Goal: Information Seeking & Learning: Understand process/instructions

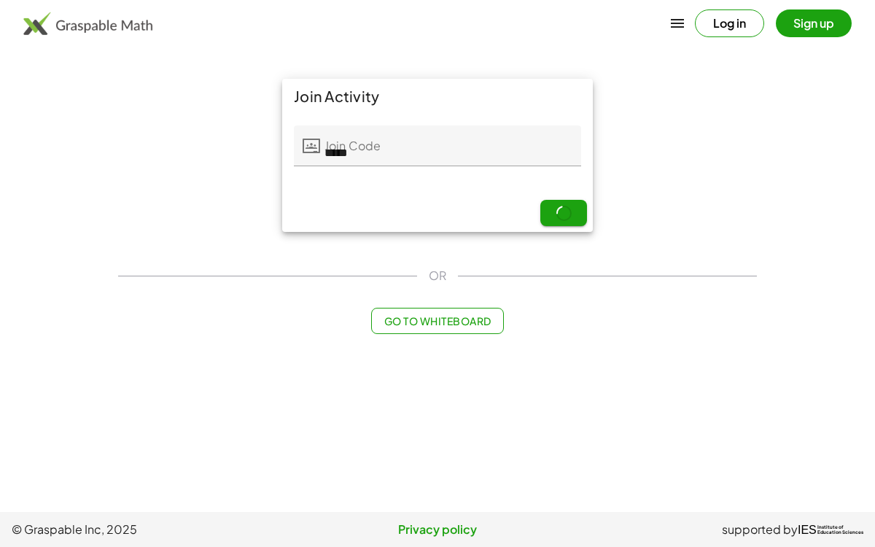
click at [172, 211] on div "Join Activity Join Code Join Code ***** 5 / 5 Next" at bounding box center [437, 155] width 656 height 171
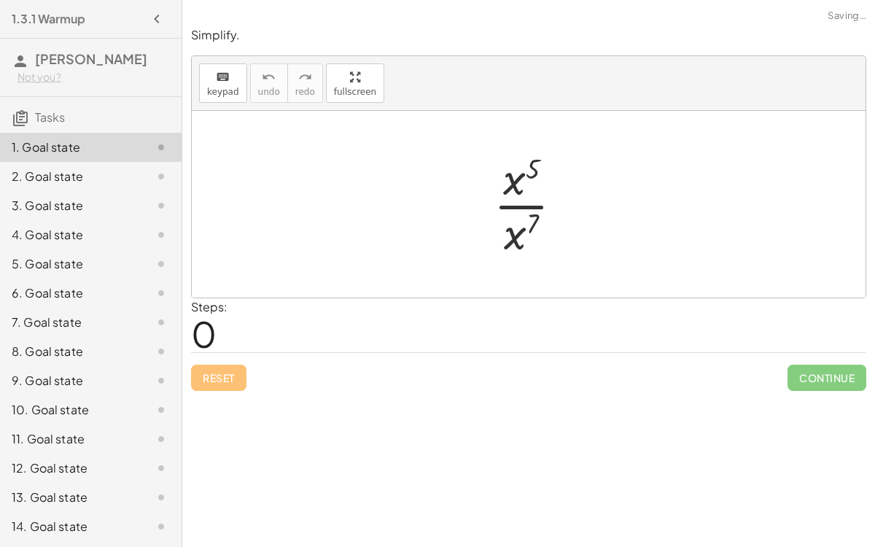
click at [514, 205] on div at bounding box center [534, 204] width 96 height 112
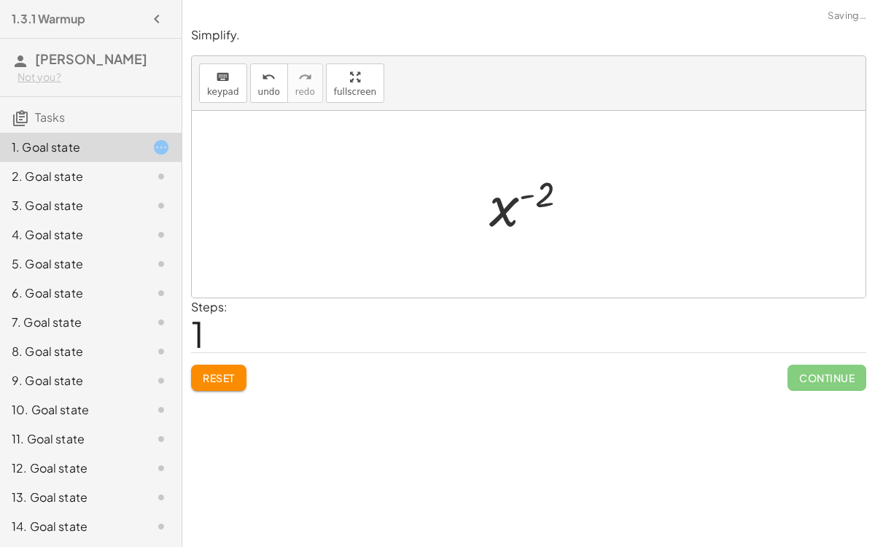
click at [525, 194] on div at bounding box center [535, 204] width 106 height 72
click at [497, 213] on div at bounding box center [535, 204] width 106 height 72
click at [226, 373] on span "Reset" at bounding box center [219, 377] width 32 height 13
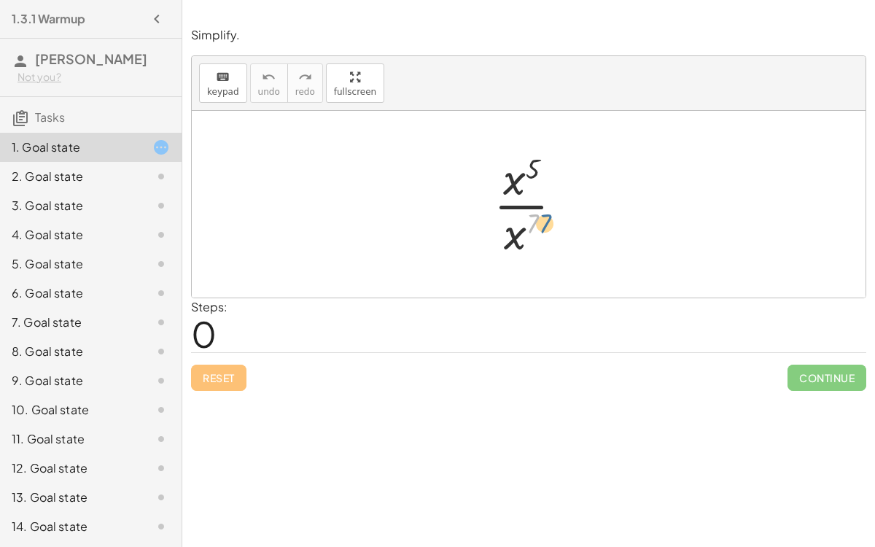
drag, startPoint x: 533, startPoint y: 225, endPoint x: 551, endPoint y: 223, distance: 17.6
click at [551, 223] on div at bounding box center [534, 204] width 96 height 112
click at [523, 232] on div at bounding box center [534, 204] width 96 height 112
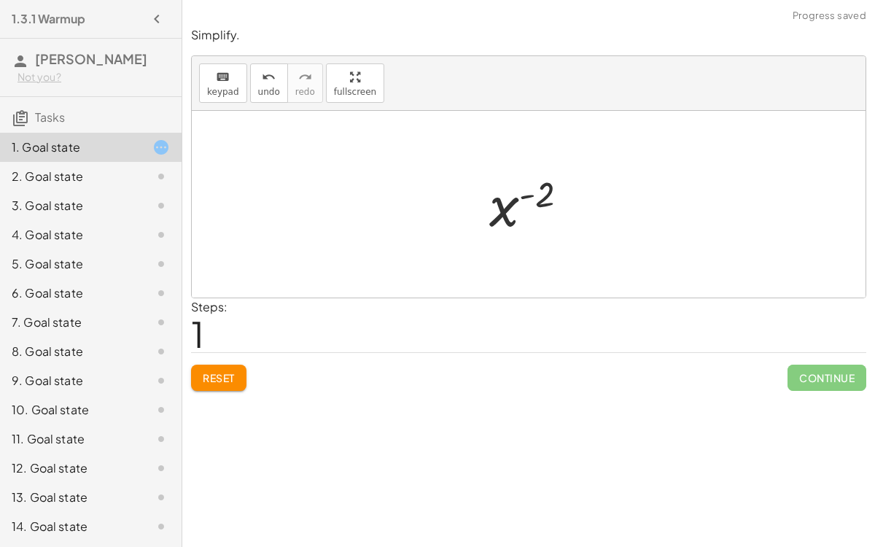
click at [225, 383] on button "Reset" at bounding box center [218, 378] width 55 height 26
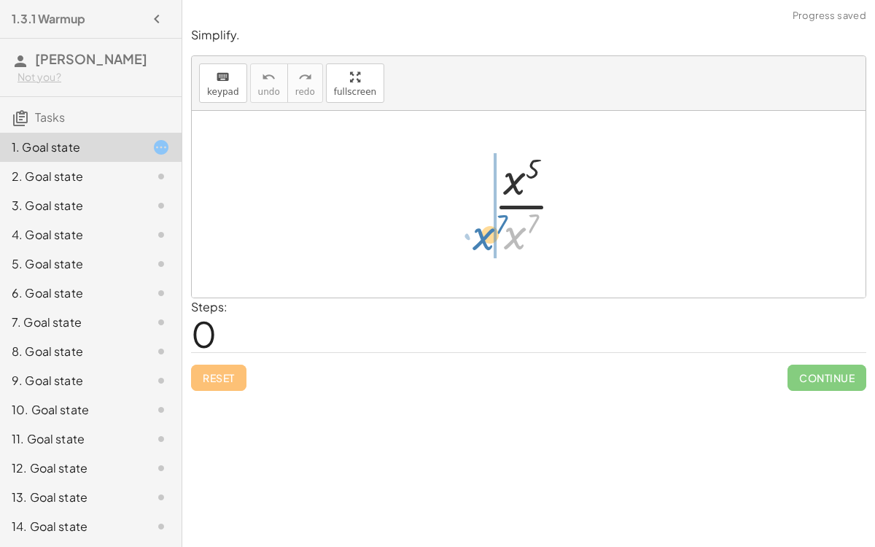
drag, startPoint x: 514, startPoint y: 238, endPoint x: 484, endPoint y: 238, distance: 29.9
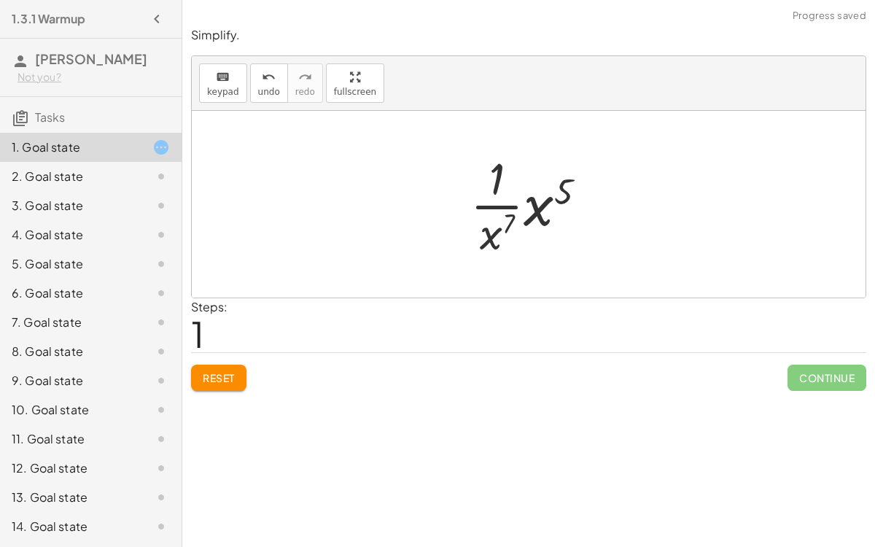
click at [209, 373] on span "Reset" at bounding box center [219, 377] width 32 height 13
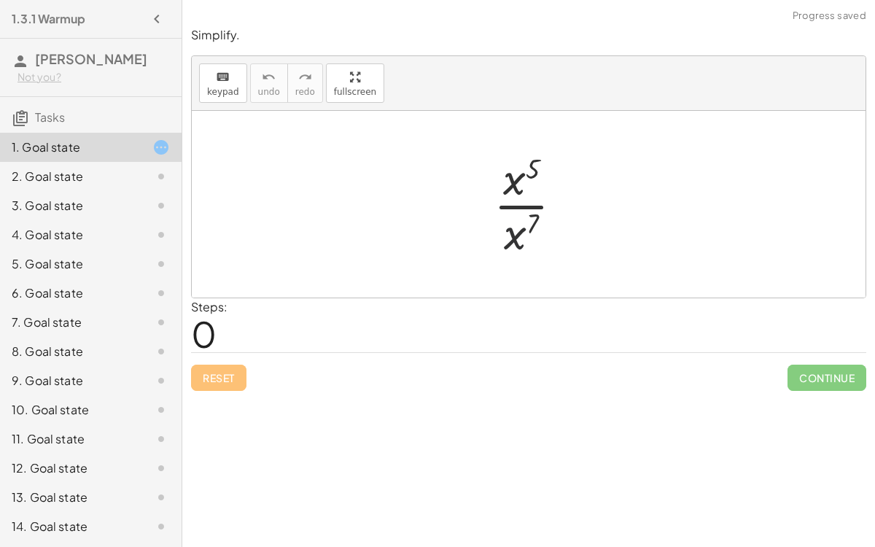
click at [517, 236] on div at bounding box center [534, 204] width 96 height 112
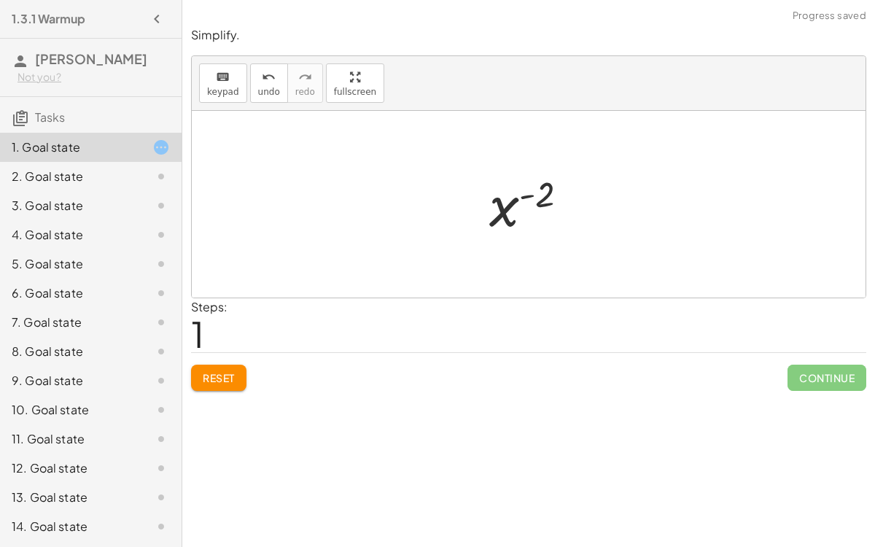
click at [225, 386] on button "Reset" at bounding box center [218, 378] width 55 height 26
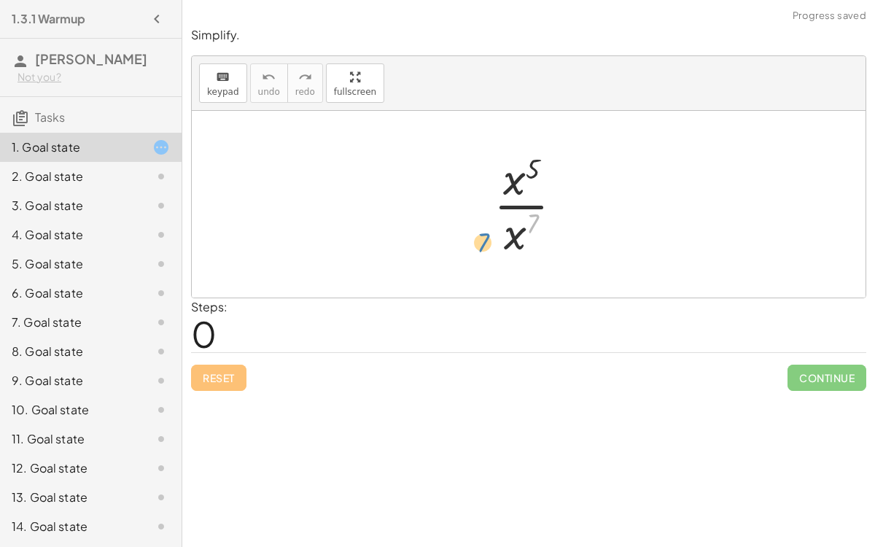
drag, startPoint x: 535, startPoint y: 220, endPoint x: 486, endPoint y: 239, distance: 52.4
click at [486, 239] on div at bounding box center [534, 204] width 96 height 112
drag, startPoint x: 531, startPoint y: 222, endPoint x: 532, endPoint y: 232, distance: 10.2
click at [532, 232] on div at bounding box center [534, 204] width 96 height 112
drag, startPoint x: 514, startPoint y: 235, endPoint x: 533, endPoint y: 236, distance: 19.0
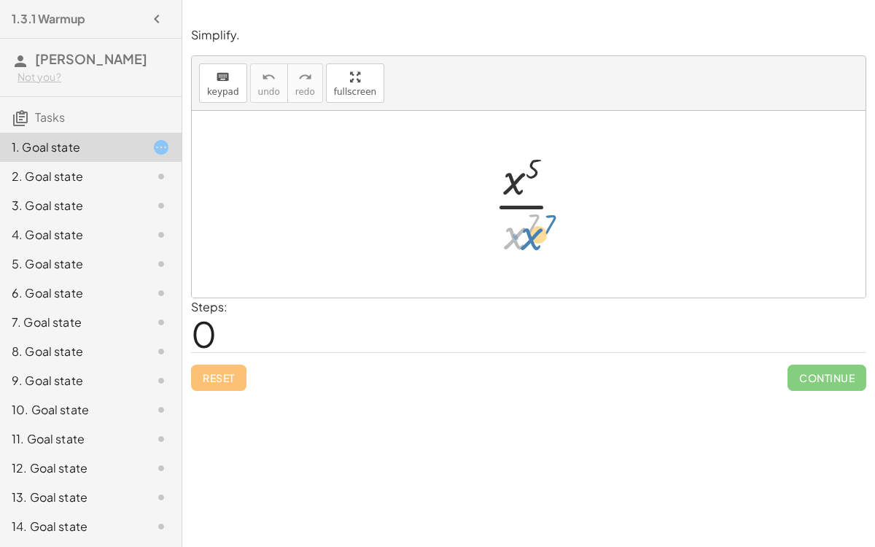
click at [533, 236] on div at bounding box center [534, 204] width 96 height 112
click at [534, 168] on div at bounding box center [534, 204] width 96 height 112
drag, startPoint x: 532, startPoint y: 169, endPoint x: 556, endPoint y: 174, distance: 24.5
click at [556, 174] on div at bounding box center [534, 204] width 96 height 112
drag, startPoint x: 533, startPoint y: 168, endPoint x: 533, endPoint y: 228, distance: 60.5
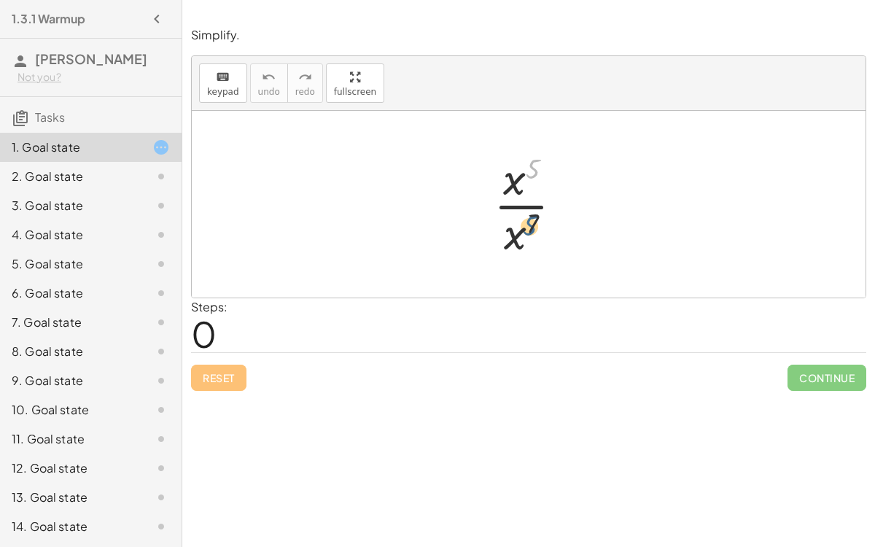
click at [533, 228] on div at bounding box center [534, 204] width 96 height 112
drag, startPoint x: 536, startPoint y: 230, endPoint x: 530, endPoint y: 238, distance: 9.9
click at [530, 238] on div at bounding box center [534, 204] width 96 height 112
drag, startPoint x: 530, startPoint y: 168, endPoint x: 529, endPoint y: 179, distance: 11.0
click at [529, 179] on div at bounding box center [534, 204] width 96 height 112
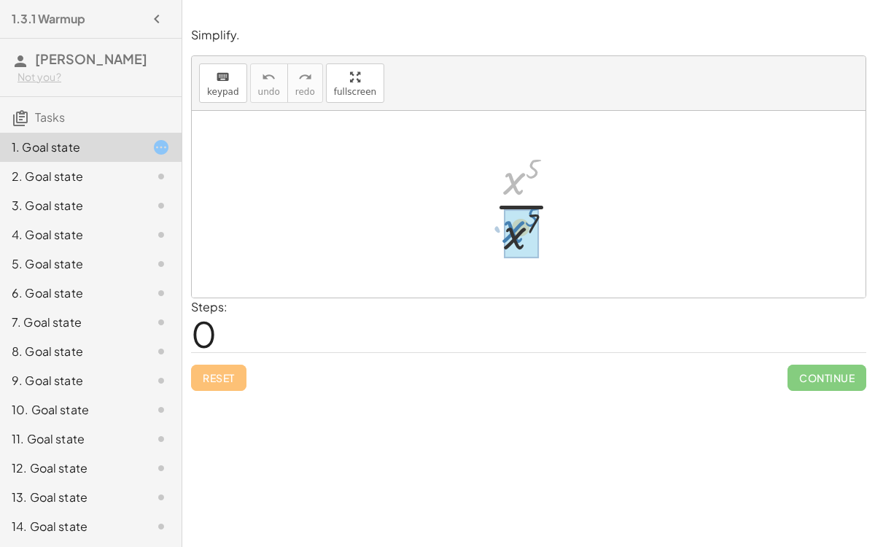
drag, startPoint x: 518, startPoint y: 184, endPoint x: 517, endPoint y: 232, distance: 48.1
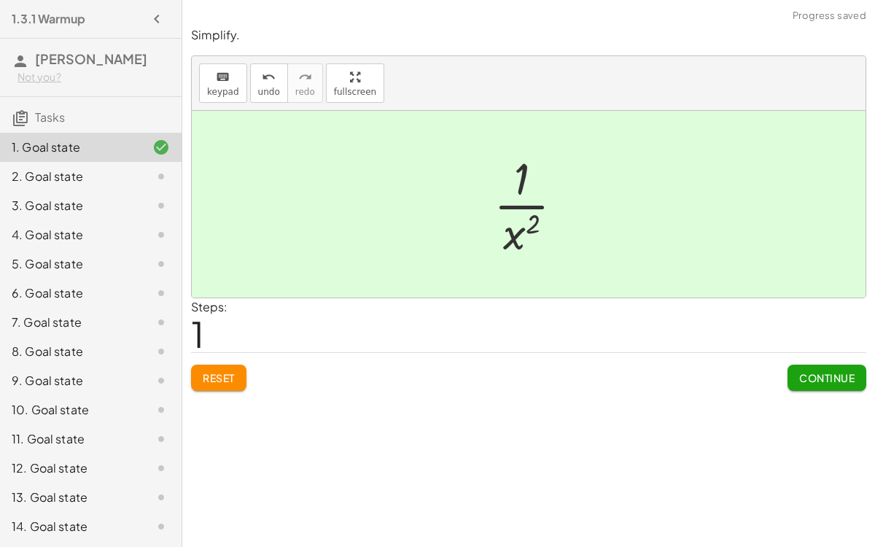
click at [804, 376] on span "Continue" at bounding box center [826, 377] width 55 height 13
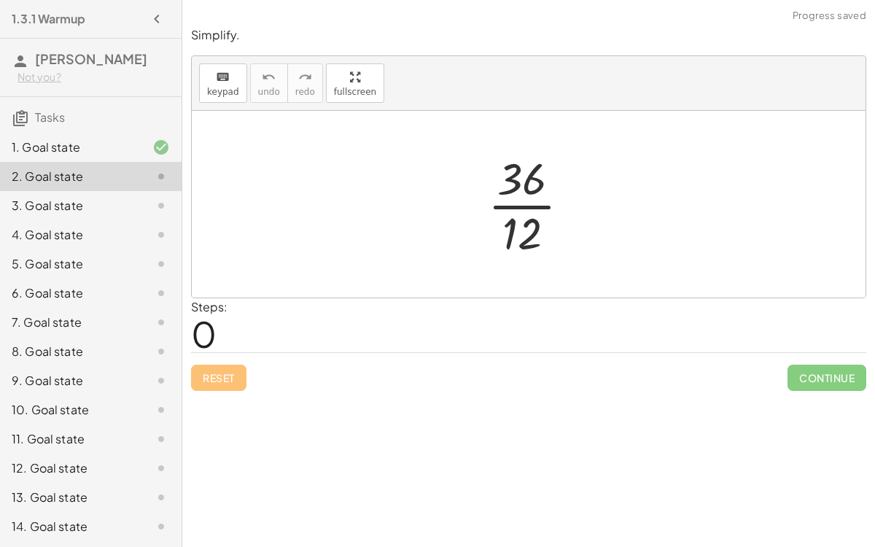
click at [528, 201] on div at bounding box center [535, 204] width 109 height 112
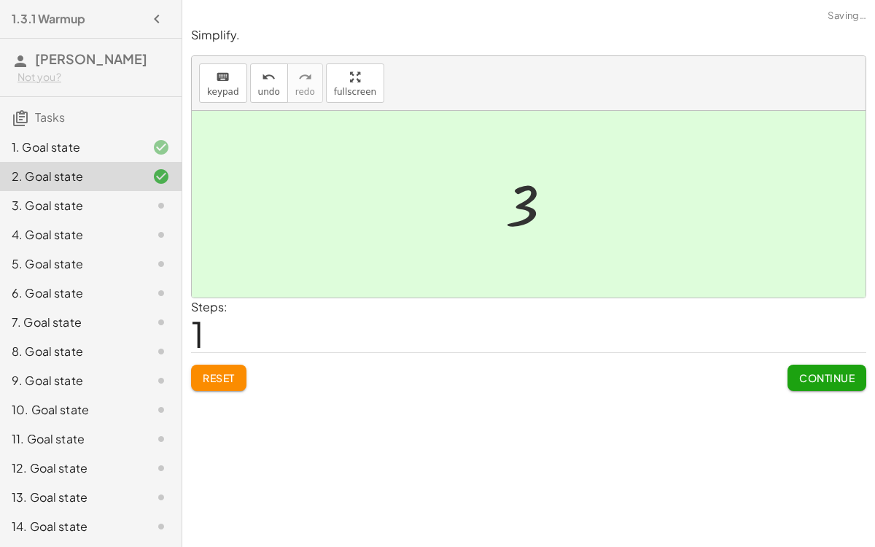
click at [831, 378] on span "Continue" at bounding box center [826, 377] width 55 height 13
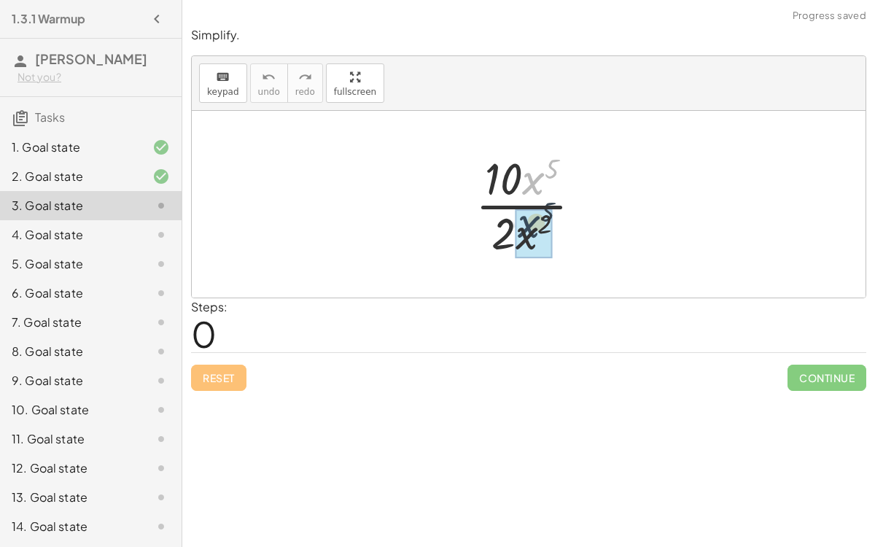
drag, startPoint x: 529, startPoint y: 179, endPoint x: 526, endPoint y: 225, distance: 46.1
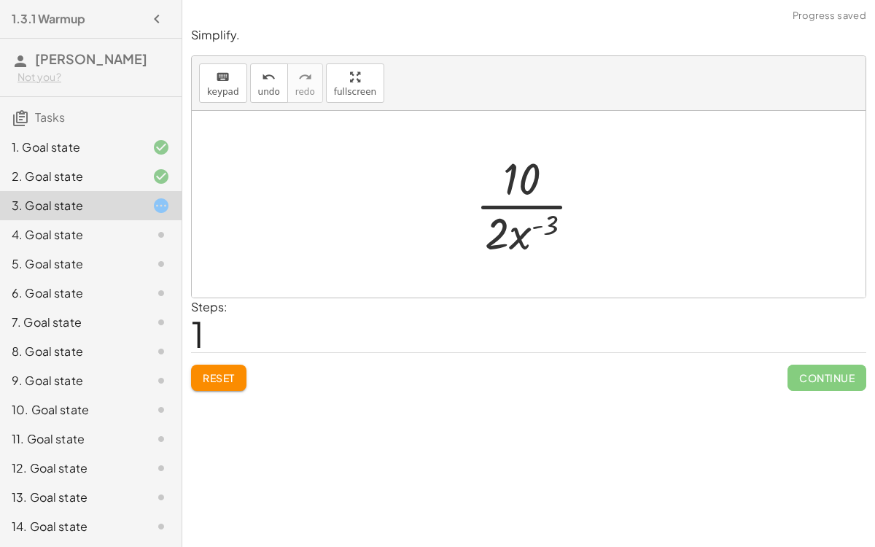
click at [222, 381] on span "Reset" at bounding box center [219, 377] width 32 height 13
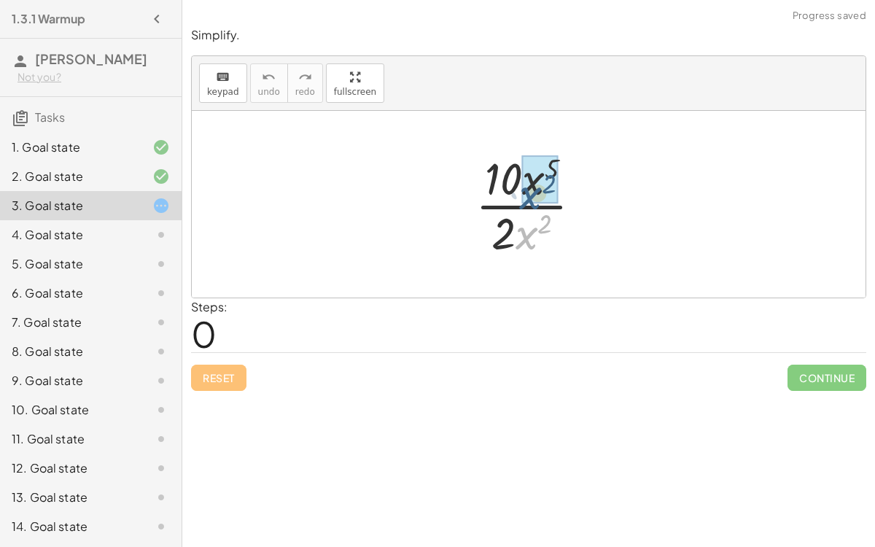
drag, startPoint x: 534, startPoint y: 241, endPoint x: 540, endPoint y: 193, distance: 48.5
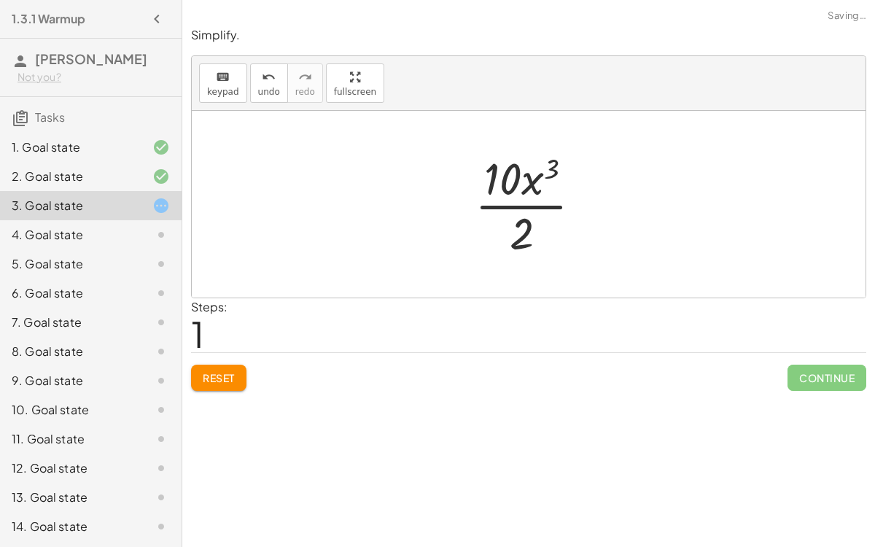
click at [525, 205] on div at bounding box center [533, 204] width 133 height 112
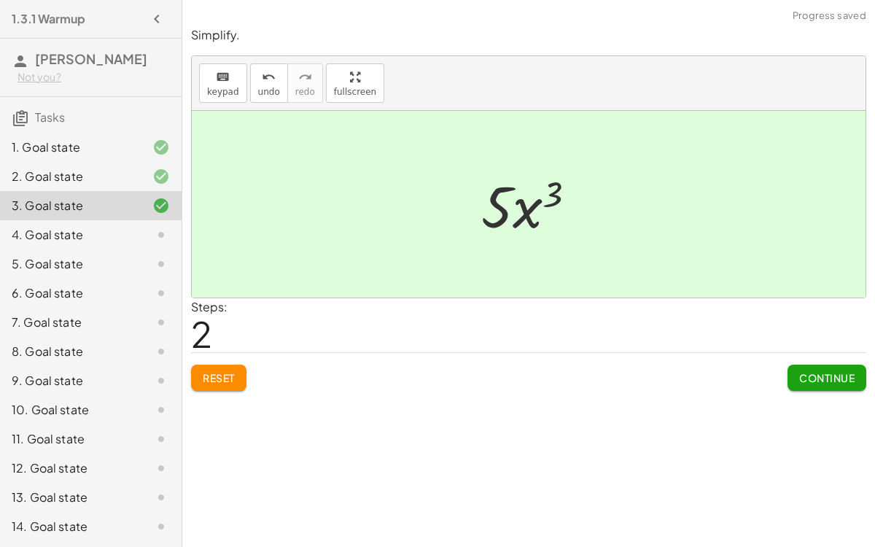
click at [806, 373] on span "Continue" at bounding box center [826, 377] width 55 height 13
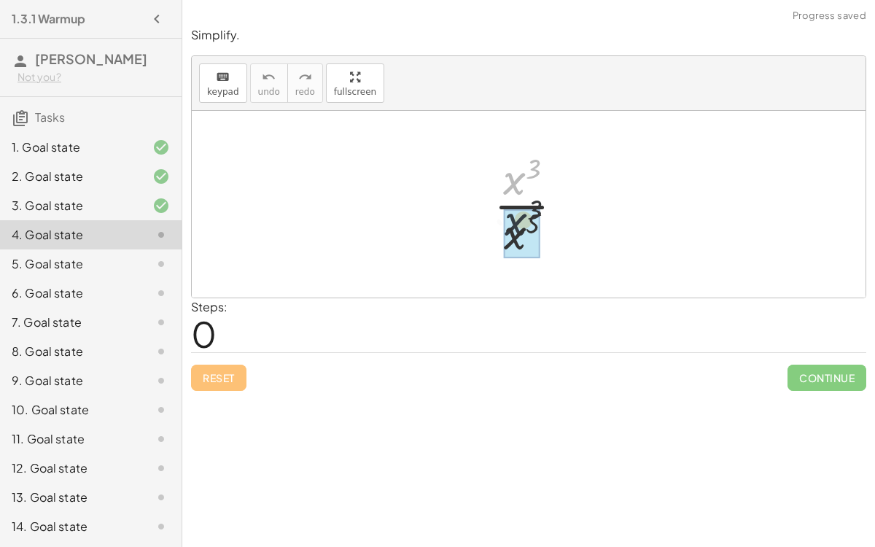
drag, startPoint x: 513, startPoint y: 179, endPoint x: 516, endPoint y: 228, distance: 49.7
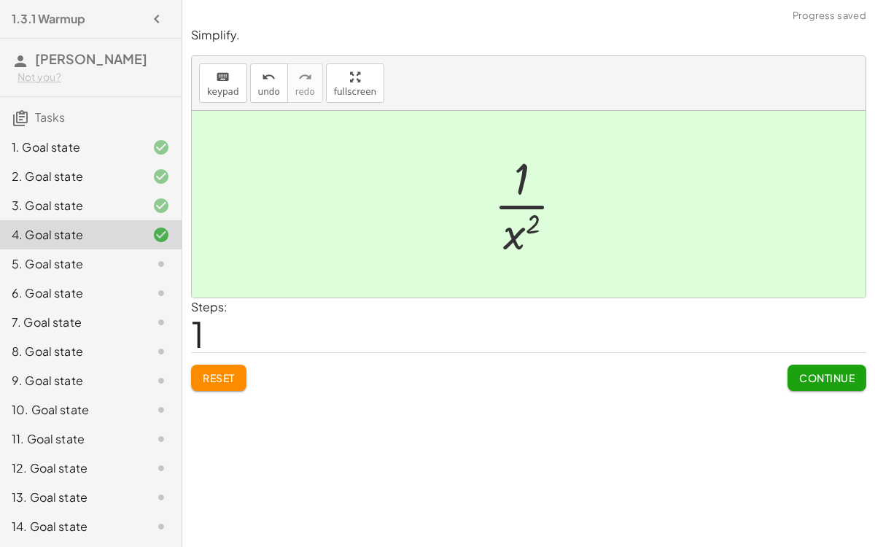
click at [799, 368] on button "Continue" at bounding box center [827, 378] width 79 height 26
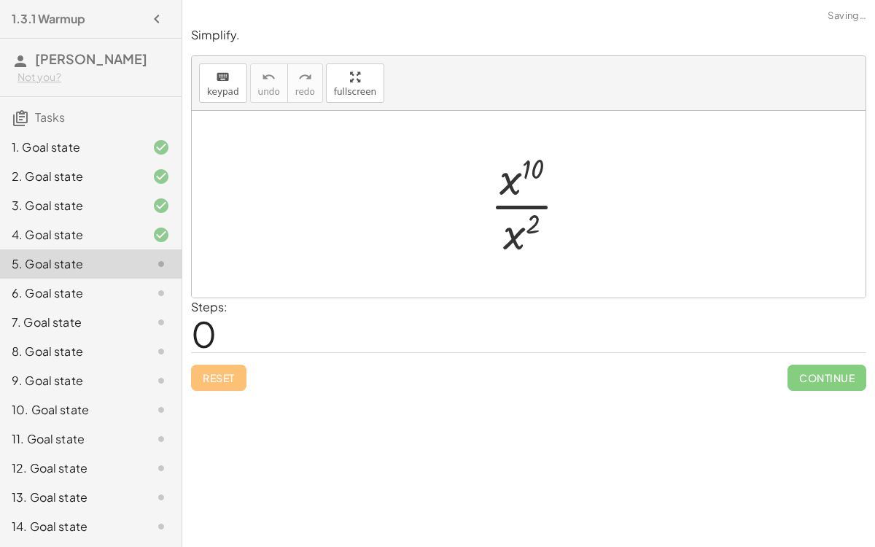
click at [516, 203] on div at bounding box center [535, 204] width 104 height 112
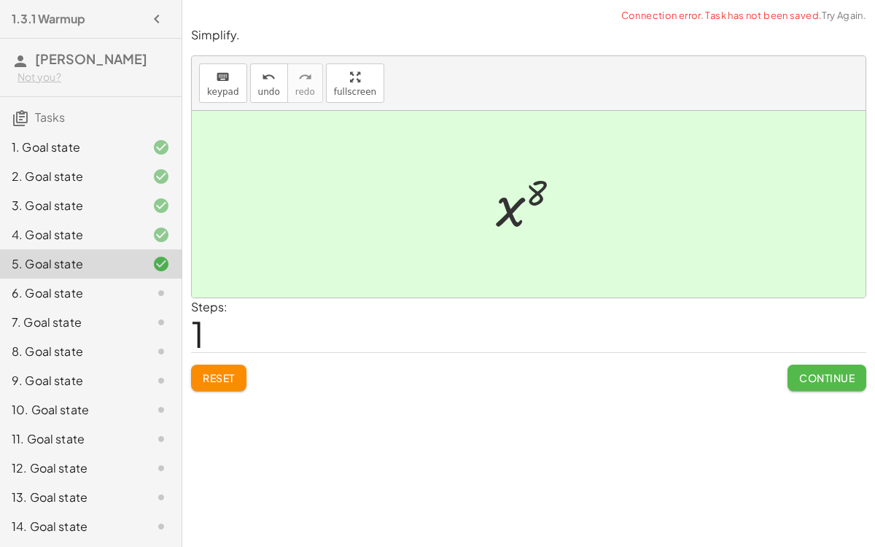
click at [807, 379] on span "Continue" at bounding box center [826, 377] width 55 height 13
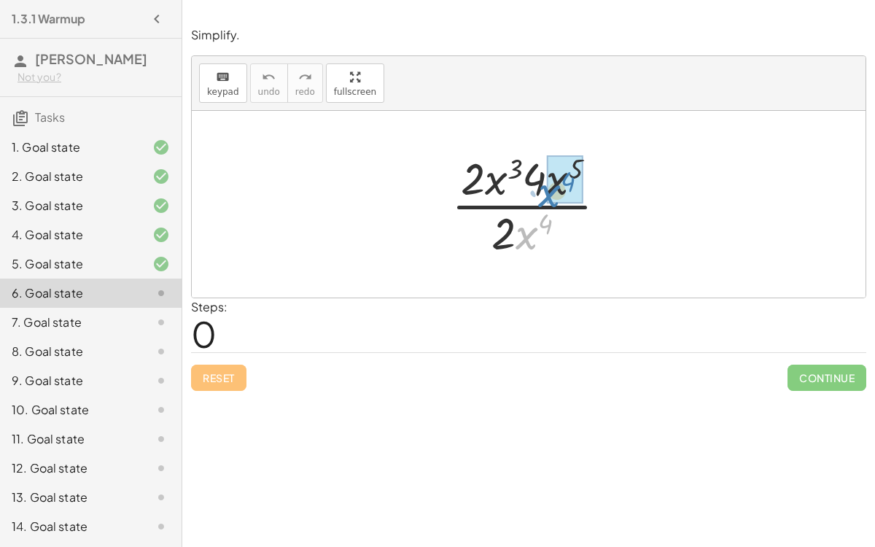
drag, startPoint x: 530, startPoint y: 235, endPoint x: 553, endPoint y: 193, distance: 48.0
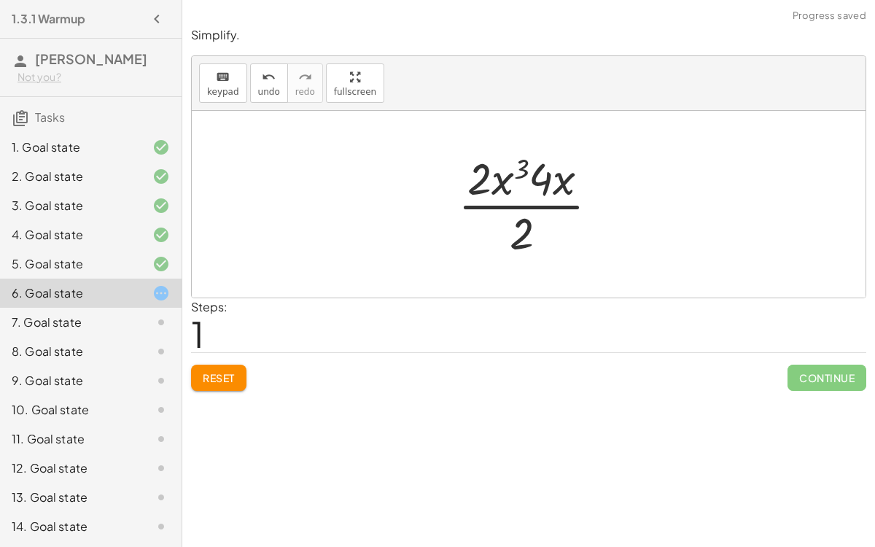
click at [513, 201] on div at bounding box center [534, 204] width 167 height 112
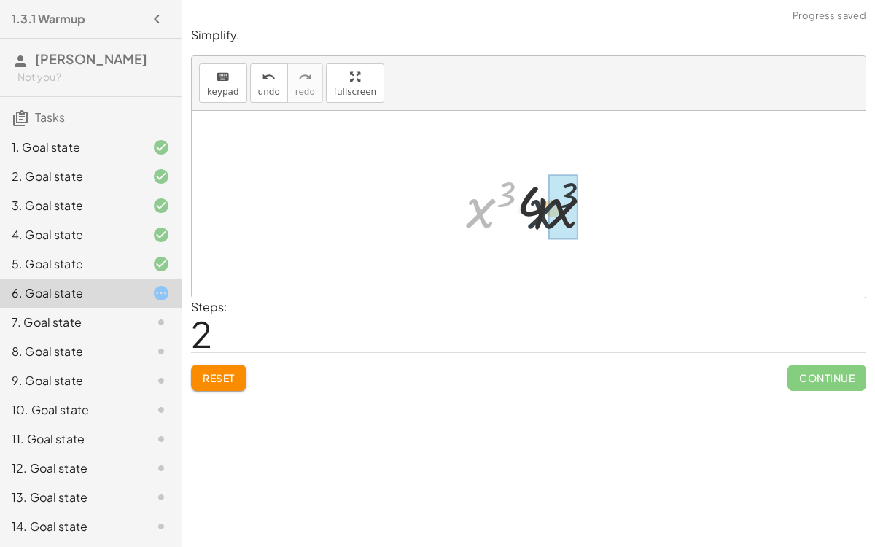
drag, startPoint x: 478, startPoint y: 211, endPoint x: 548, endPoint y: 212, distance: 69.3
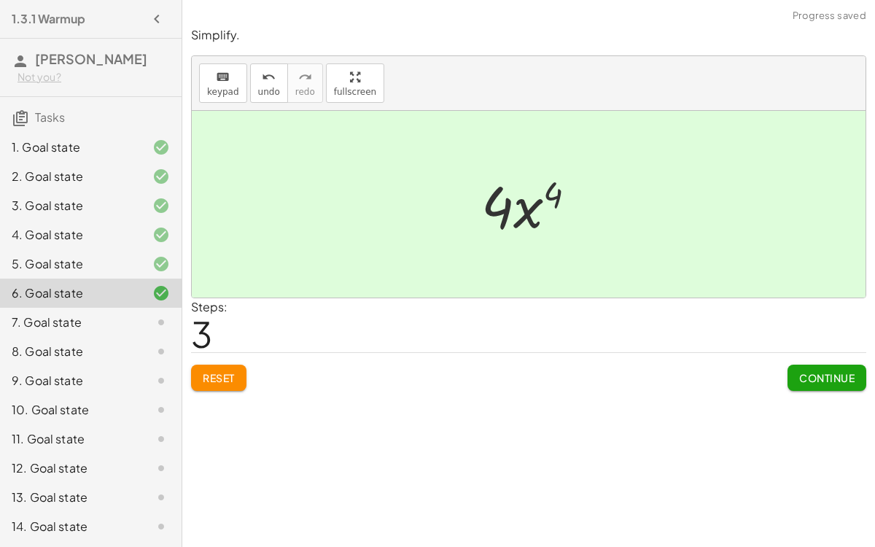
click at [814, 379] on span "Continue" at bounding box center [826, 377] width 55 height 13
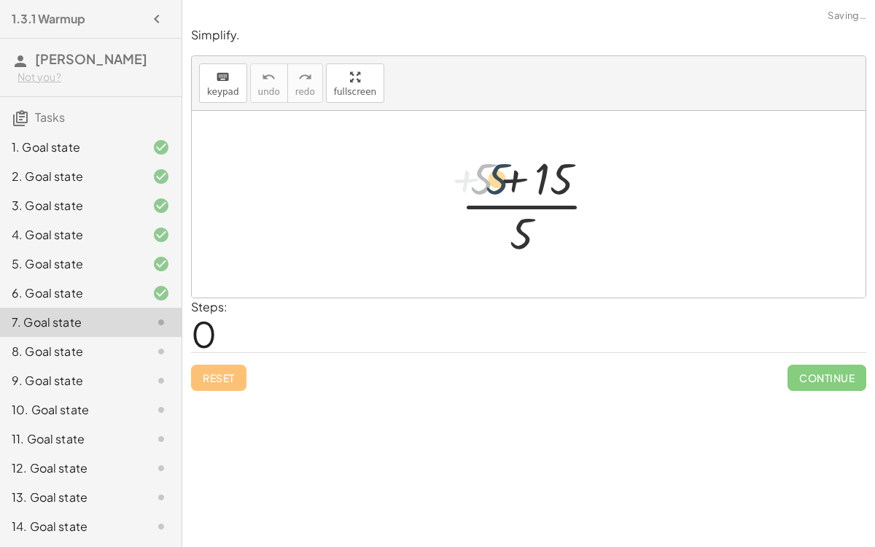
drag, startPoint x: 484, startPoint y: 183, endPoint x: 499, endPoint y: 183, distance: 15.3
click at [499, 183] on div at bounding box center [535, 204] width 162 height 112
click at [513, 182] on div at bounding box center [535, 204] width 162 height 112
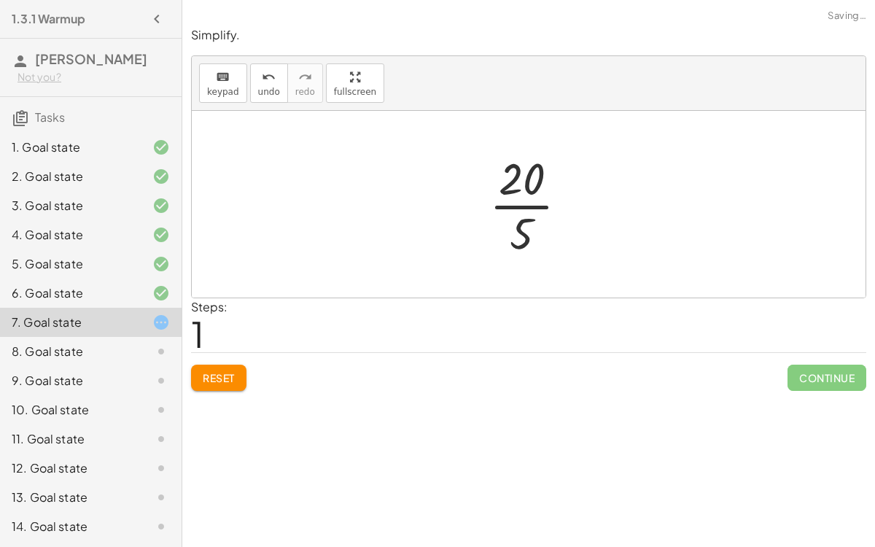
click at [524, 188] on div at bounding box center [534, 204] width 105 height 112
click at [532, 206] on div at bounding box center [534, 204] width 105 height 112
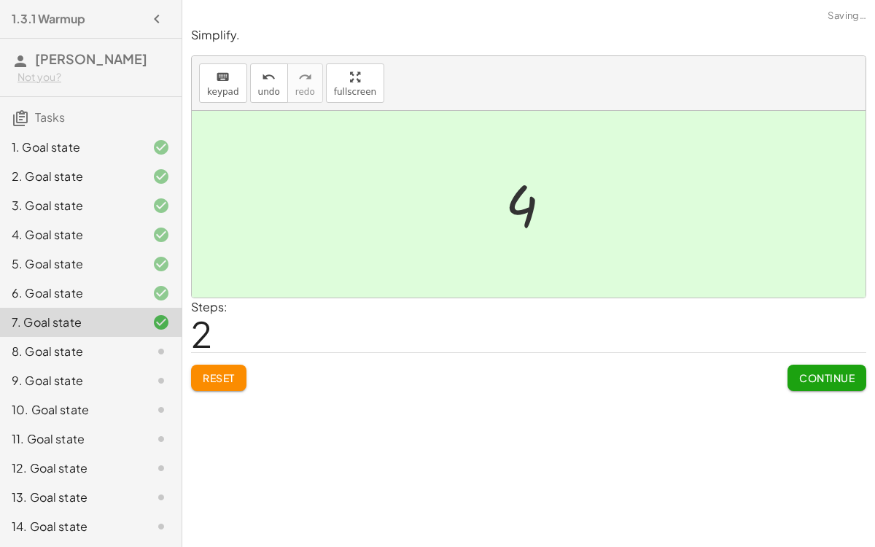
click at [800, 371] on span "Continue" at bounding box center [826, 377] width 55 height 13
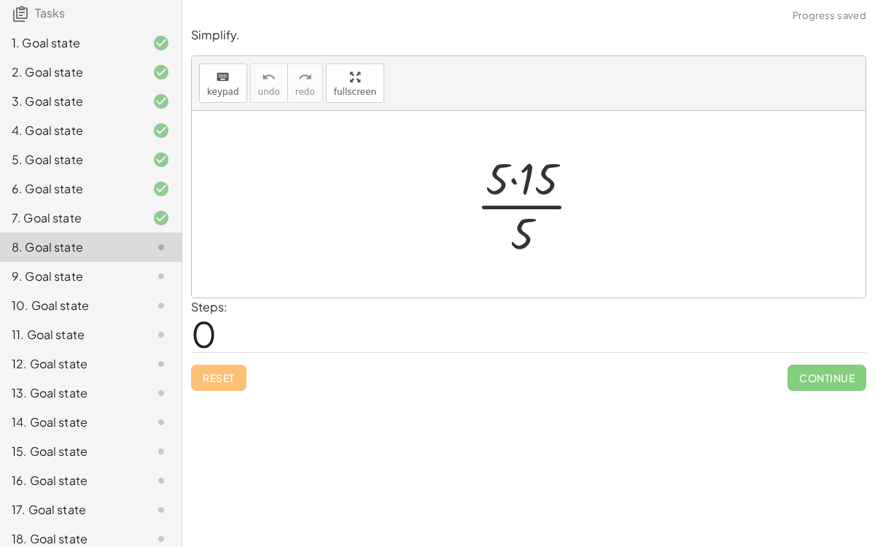
scroll to position [104, 0]
click at [513, 183] on div at bounding box center [534, 204] width 131 height 112
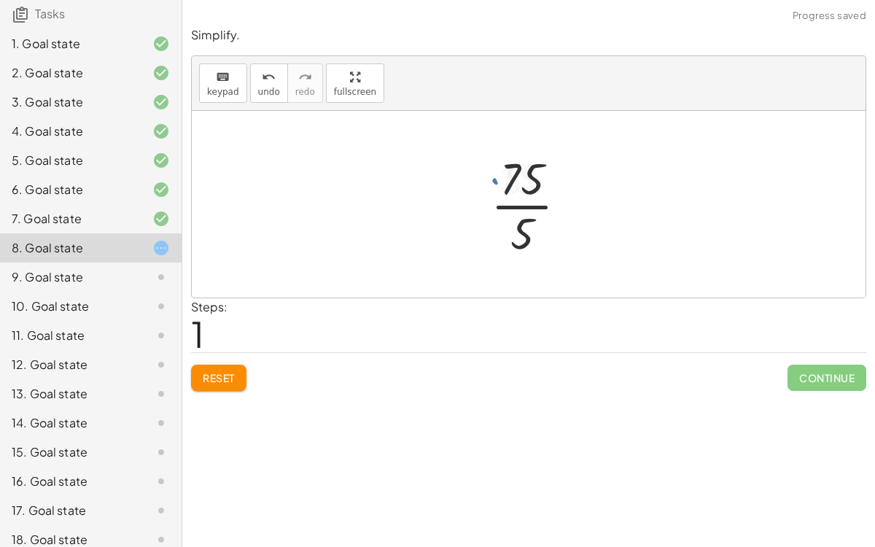
click at [529, 206] on div at bounding box center [534, 204] width 103 height 112
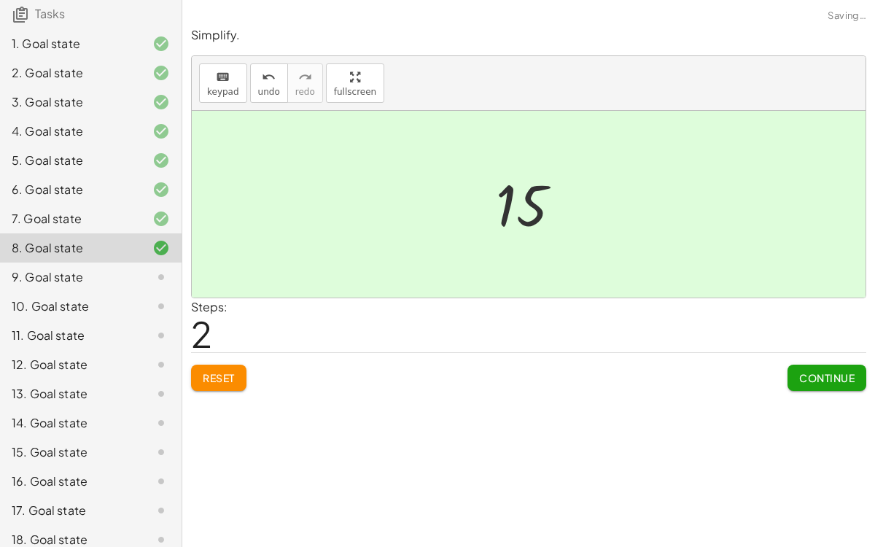
click at [856, 384] on button "Continue" at bounding box center [827, 378] width 79 height 26
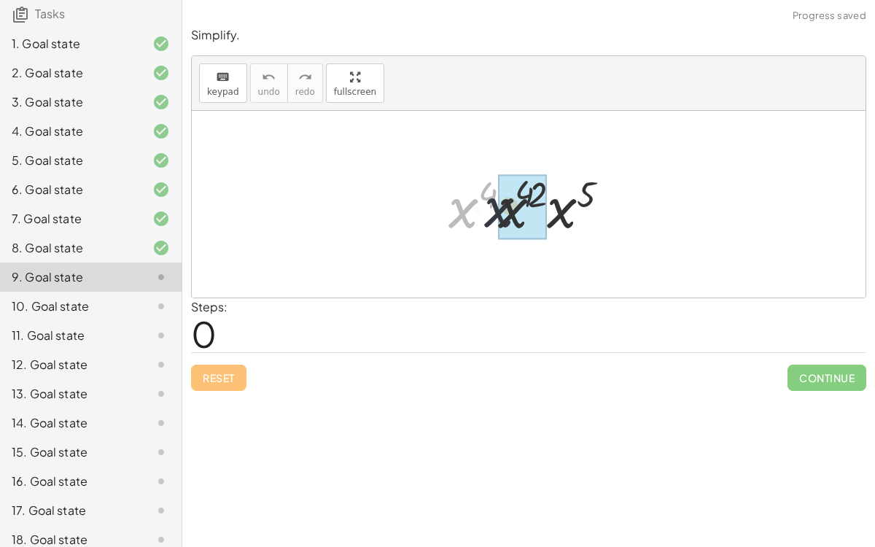
drag, startPoint x: 470, startPoint y: 209, endPoint x: 511, endPoint y: 206, distance: 40.9
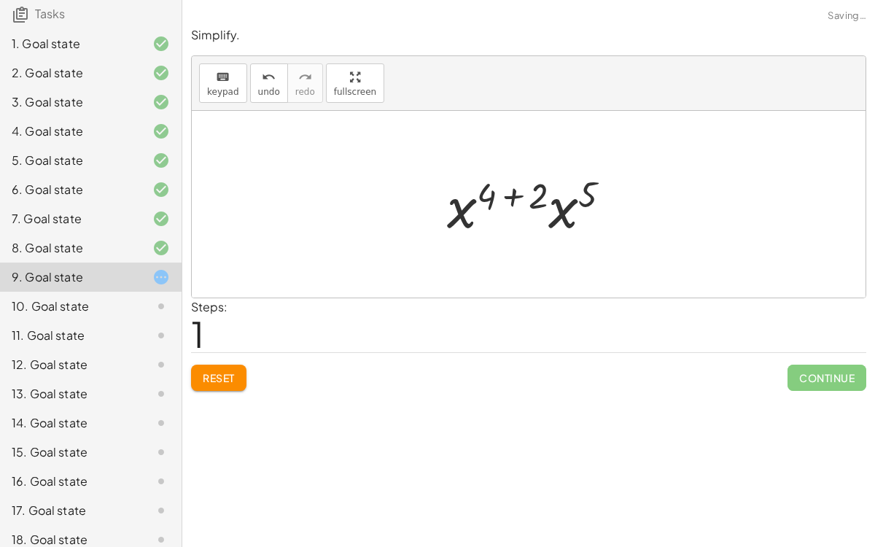
click at [513, 201] on div at bounding box center [535, 204] width 190 height 75
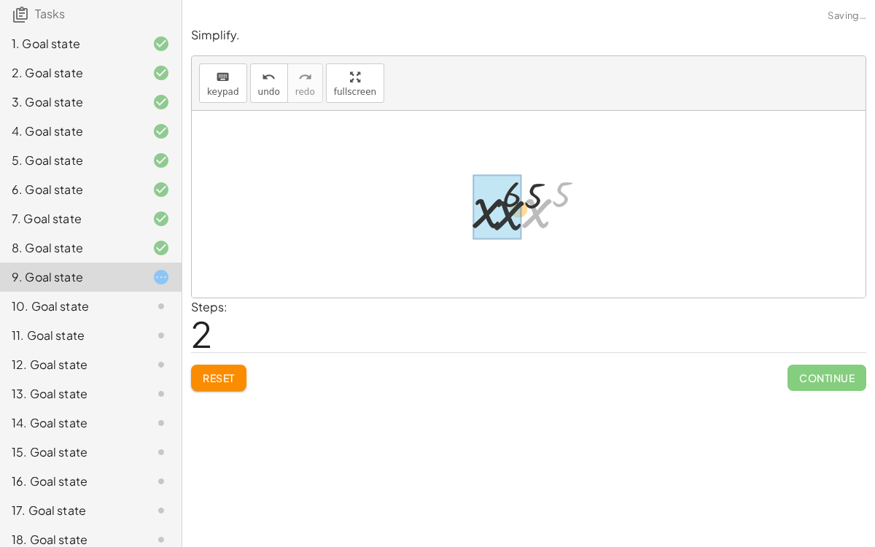
drag, startPoint x: 535, startPoint y: 203, endPoint x: 489, endPoint y: 204, distance: 46.7
click at [532, 193] on div at bounding box center [534, 204] width 141 height 72
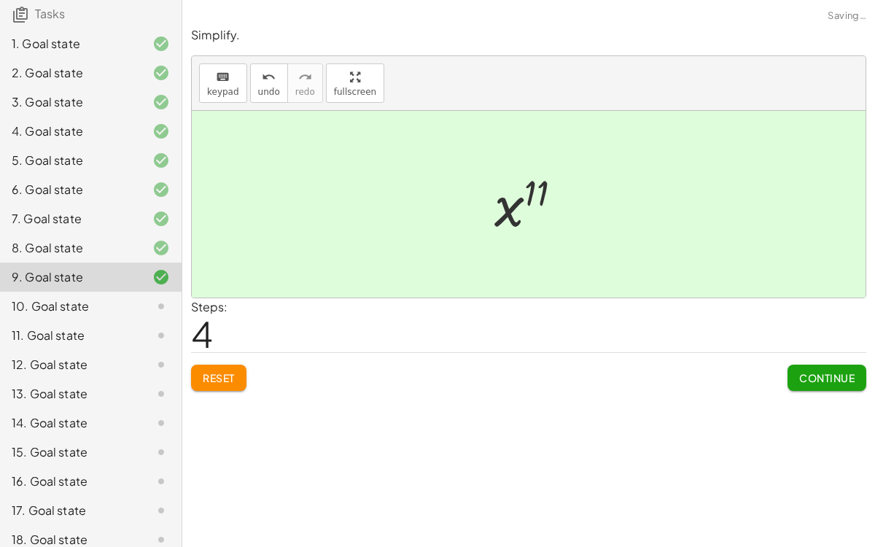
click at [844, 376] on span "Continue" at bounding box center [826, 377] width 55 height 13
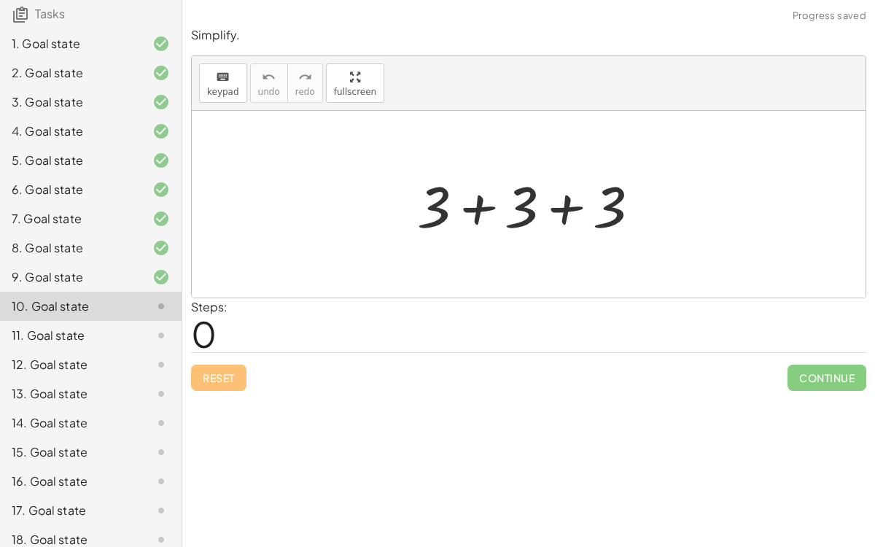
click at [487, 211] on div at bounding box center [534, 204] width 249 height 75
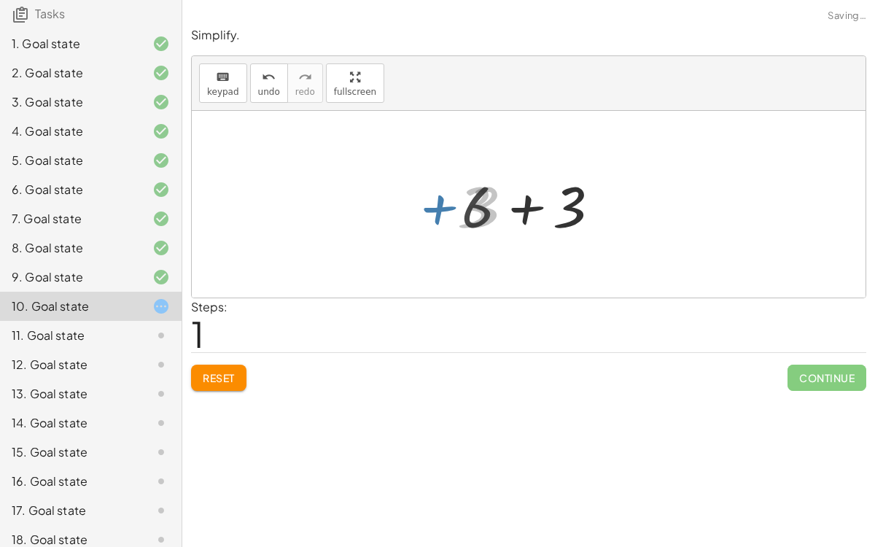
click at [520, 209] on div at bounding box center [534, 204] width 160 height 75
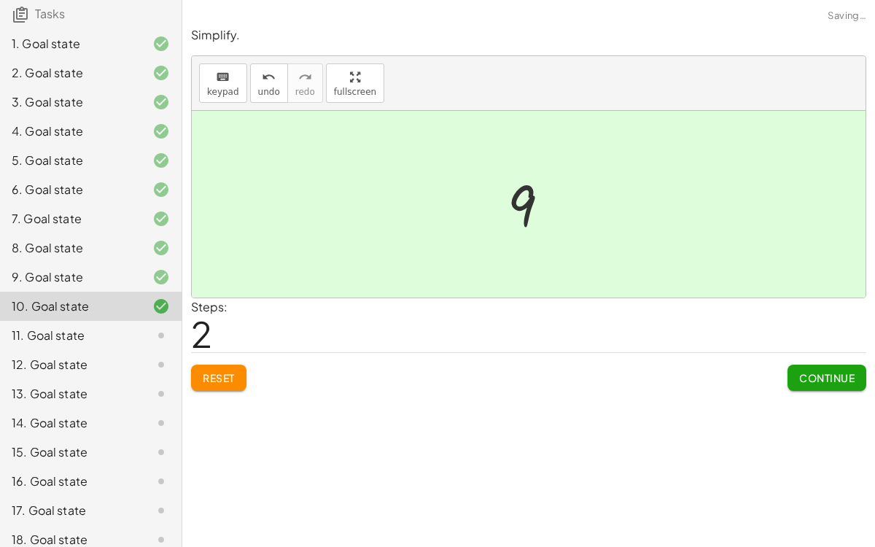
click at [807, 381] on span "Continue" at bounding box center [826, 377] width 55 height 13
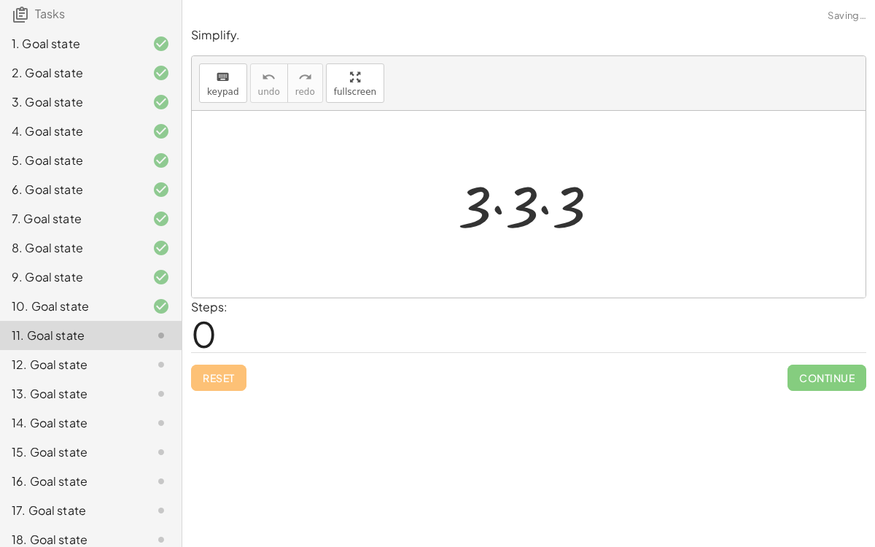
click at [497, 206] on div at bounding box center [535, 204] width 168 height 75
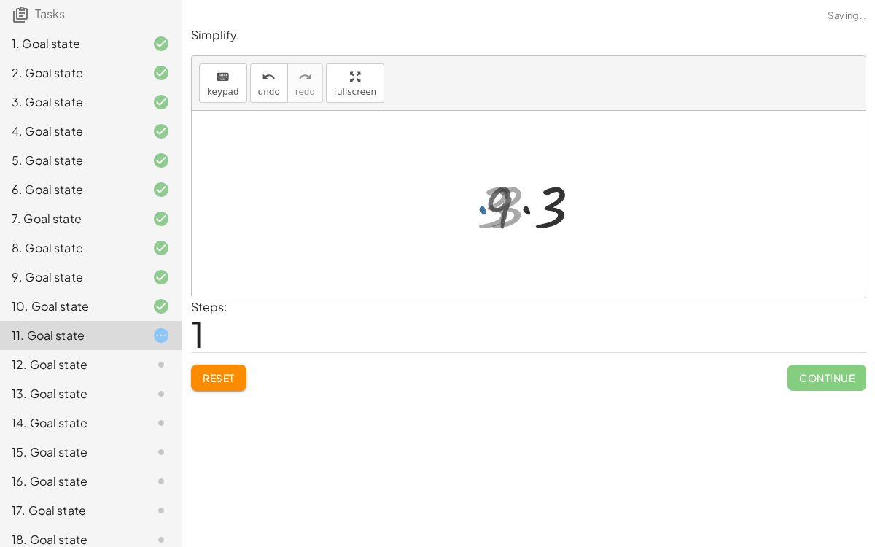
click at [518, 209] on div at bounding box center [535, 204] width 116 height 75
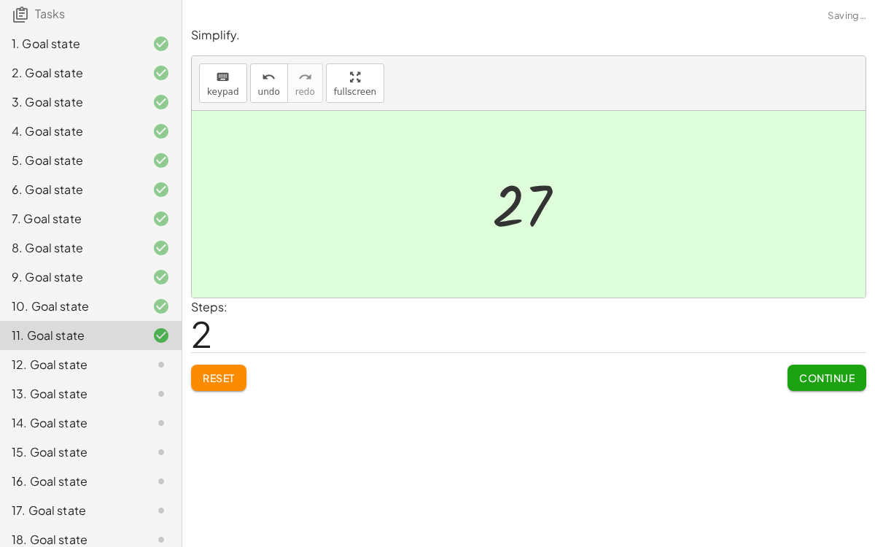
click at [823, 383] on button "Continue" at bounding box center [827, 378] width 79 height 26
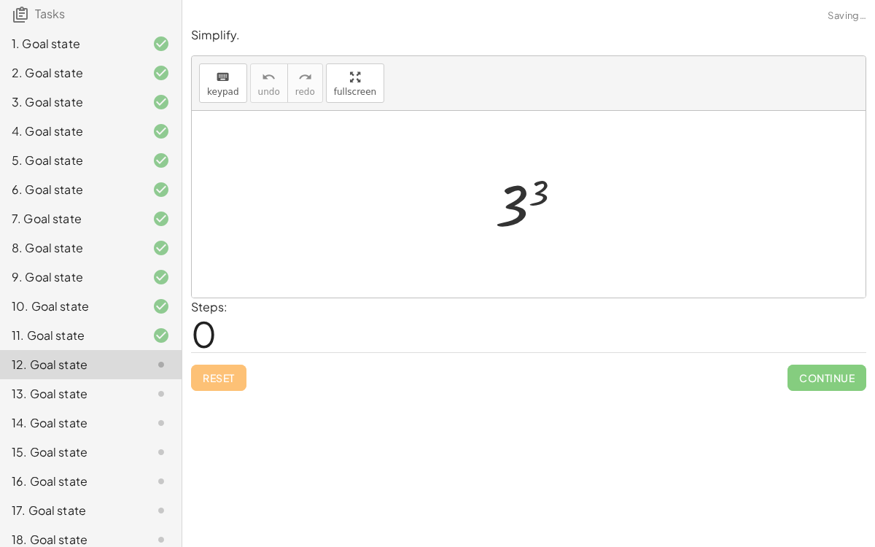
click at [529, 203] on div at bounding box center [534, 204] width 93 height 72
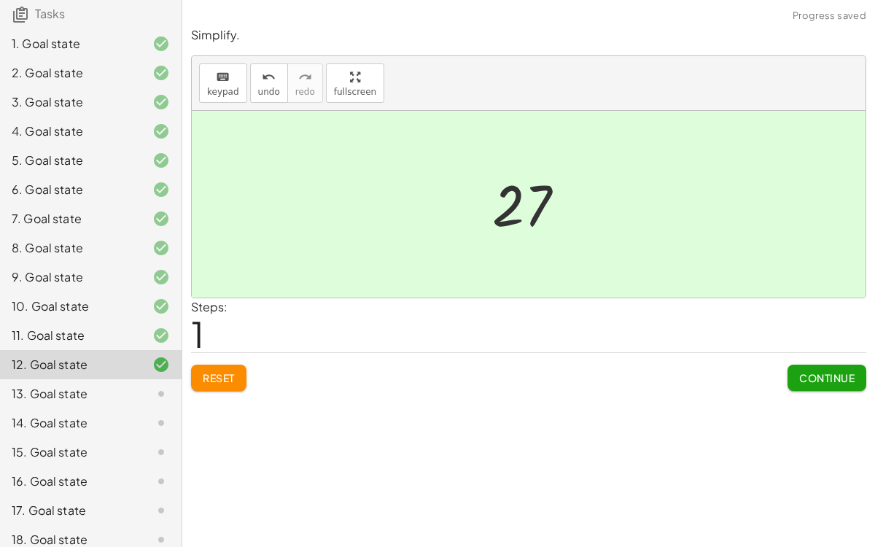
click at [806, 372] on span "Continue" at bounding box center [826, 377] width 55 height 13
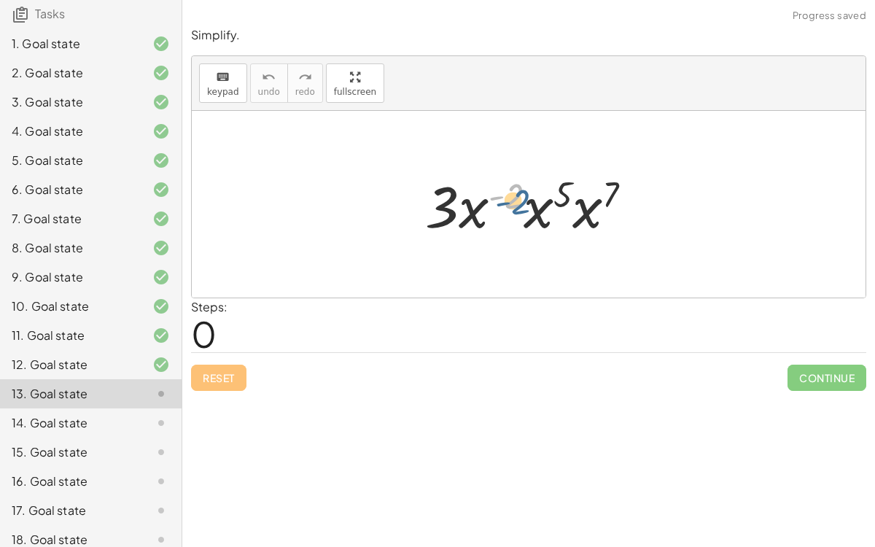
drag, startPoint x: 510, startPoint y: 193, endPoint x: 502, endPoint y: 199, distance: 9.9
click at [502, 199] on div at bounding box center [534, 204] width 233 height 75
drag, startPoint x: 475, startPoint y: 205, endPoint x: 561, endPoint y: 202, distance: 85.4
click at [561, 202] on div at bounding box center [534, 204] width 233 height 75
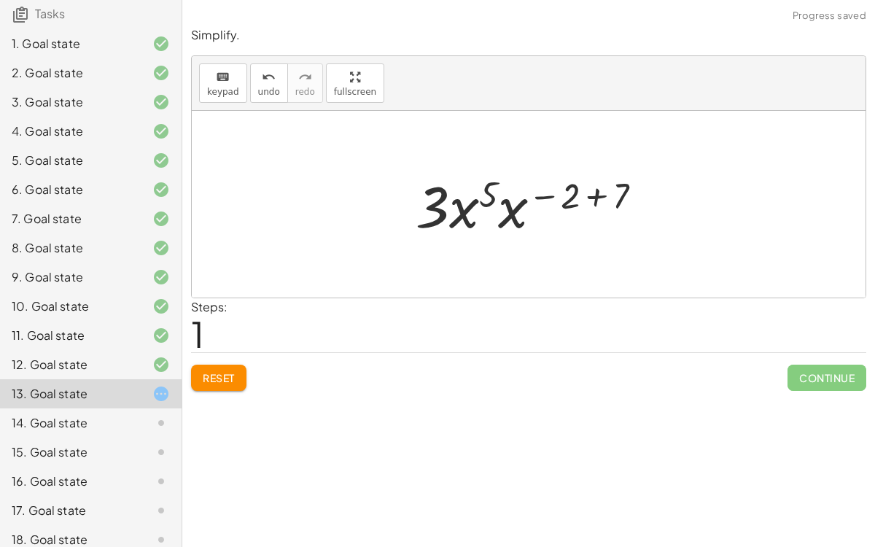
click at [594, 197] on div at bounding box center [534, 204] width 253 height 75
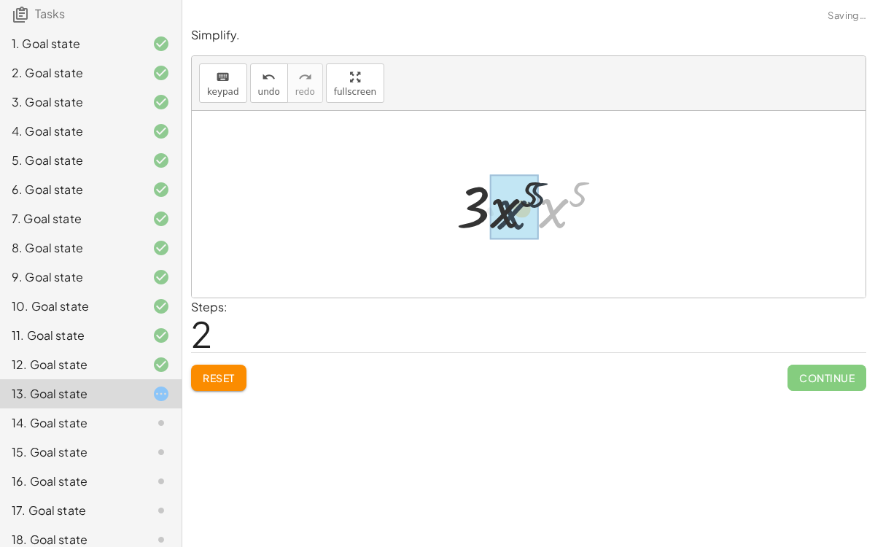
drag, startPoint x: 553, startPoint y: 207, endPoint x: 531, endPoint y: 207, distance: 22.6
click at [547, 198] on div at bounding box center [535, 204] width 174 height 75
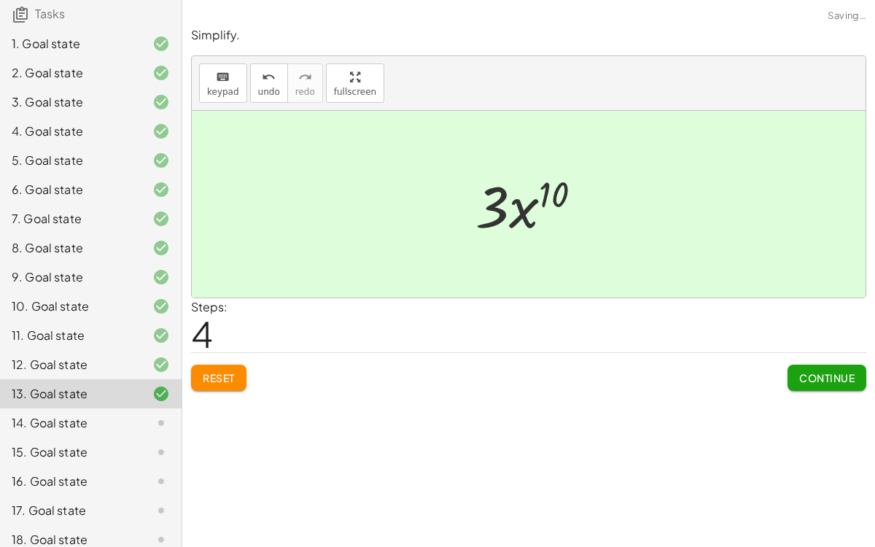
click at [802, 366] on button "Continue" at bounding box center [827, 378] width 79 height 26
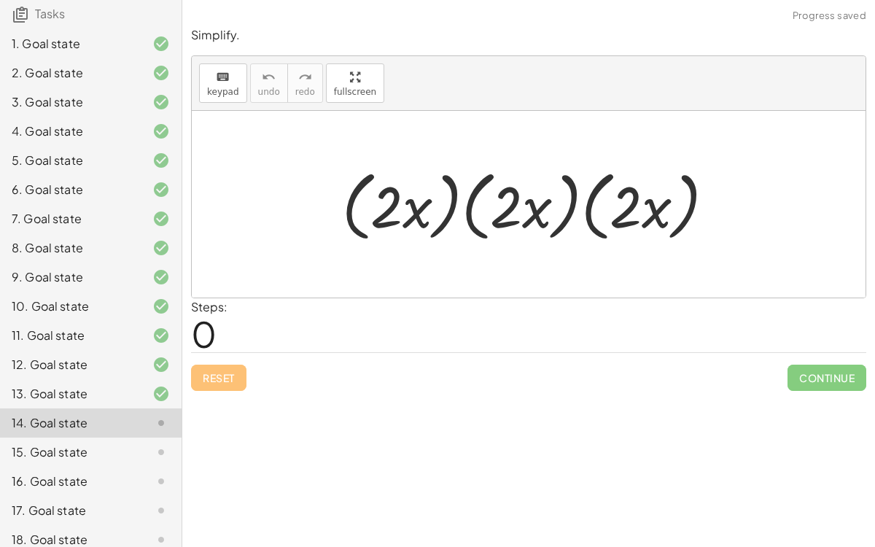
click at [453, 207] on div at bounding box center [535, 205] width 400 height 84
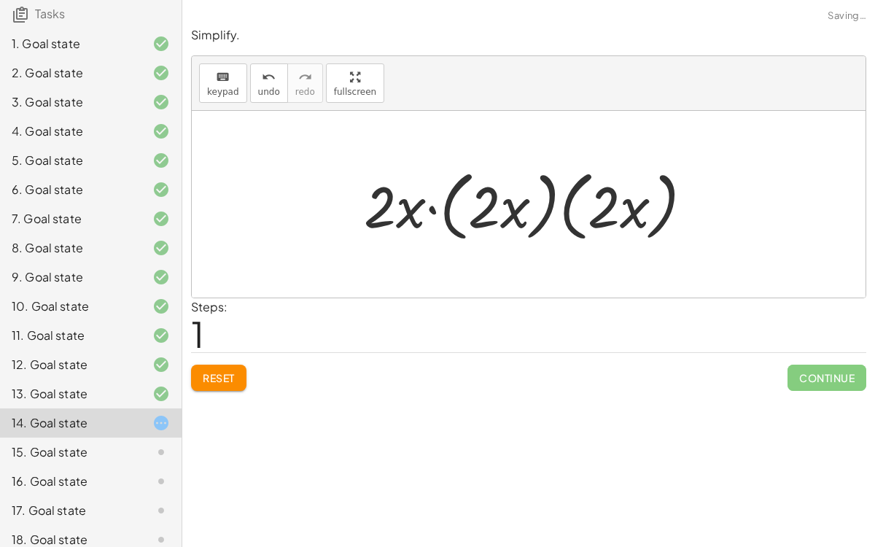
click at [477, 206] on div at bounding box center [534, 205] width 355 height 84
click at [446, 201] on div at bounding box center [534, 205] width 355 height 84
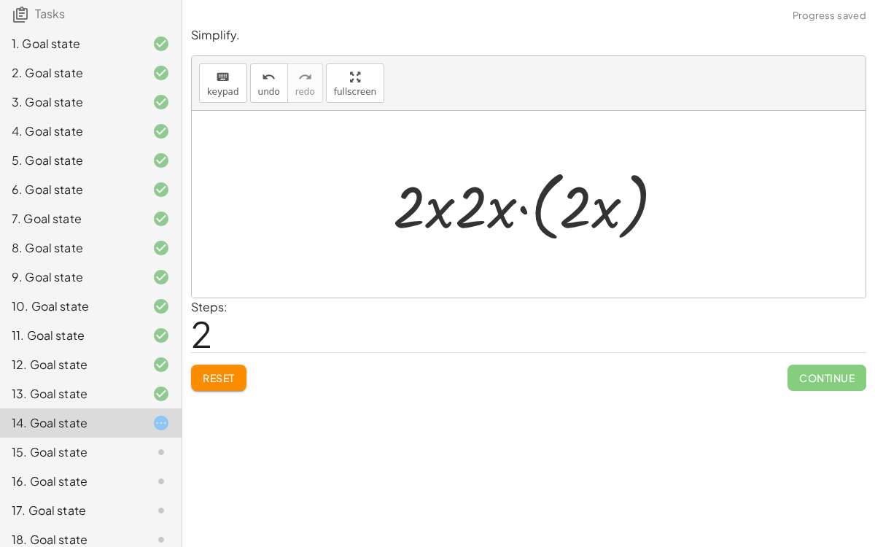
click at [538, 203] on div at bounding box center [535, 205] width 298 height 84
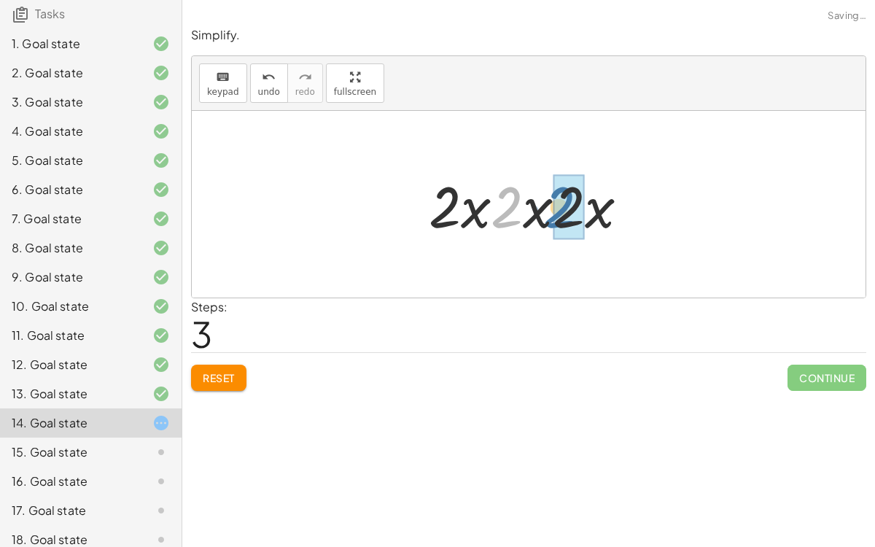
drag, startPoint x: 521, startPoint y: 214, endPoint x: 575, endPoint y: 214, distance: 53.2
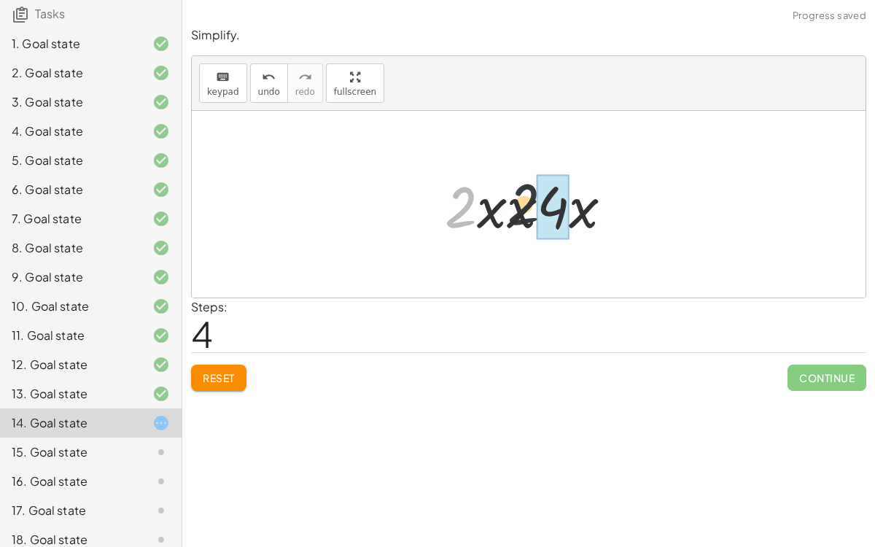
drag, startPoint x: 469, startPoint y: 209, endPoint x: 551, endPoint y: 207, distance: 82.4
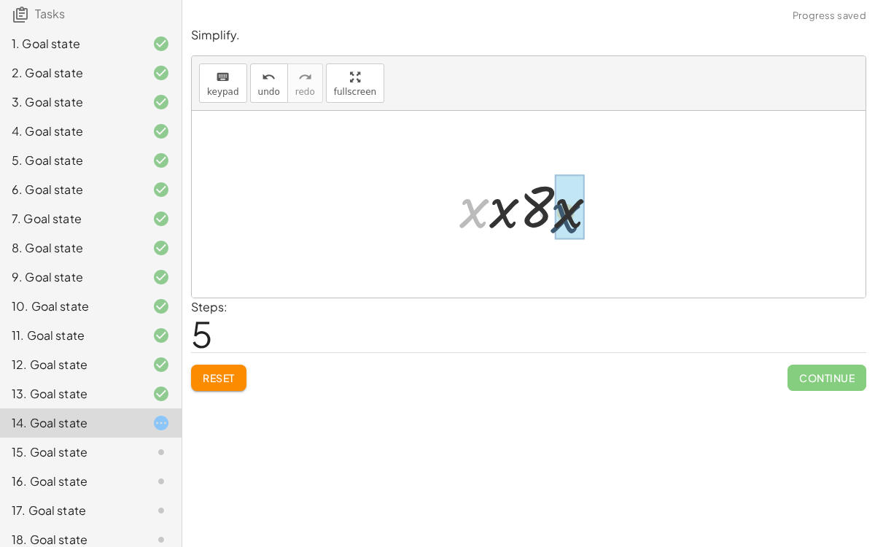
drag, startPoint x: 473, startPoint y: 212, endPoint x: 568, endPoint y: 219, distance: 95.0
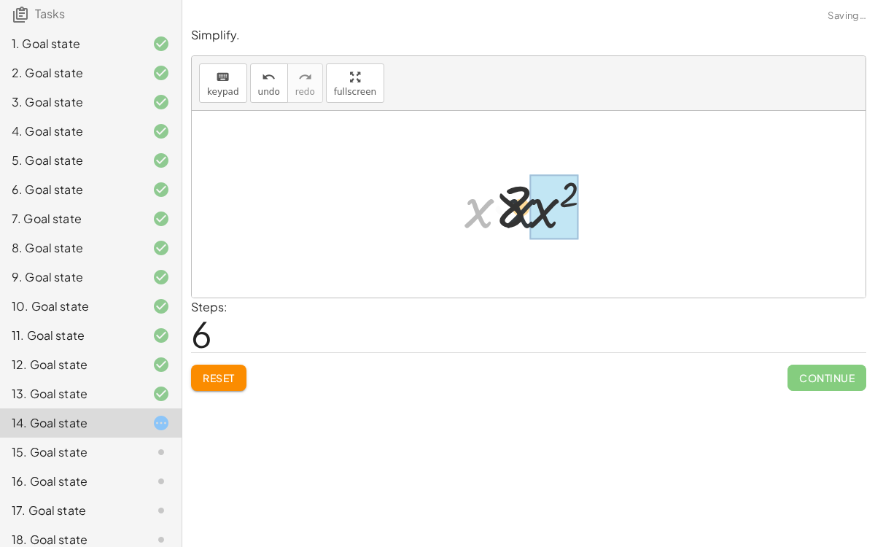
drag, startPoint x: 470, startPoint y: 212, endPoint x: 536, endPoint y: 211, distance: 66.4
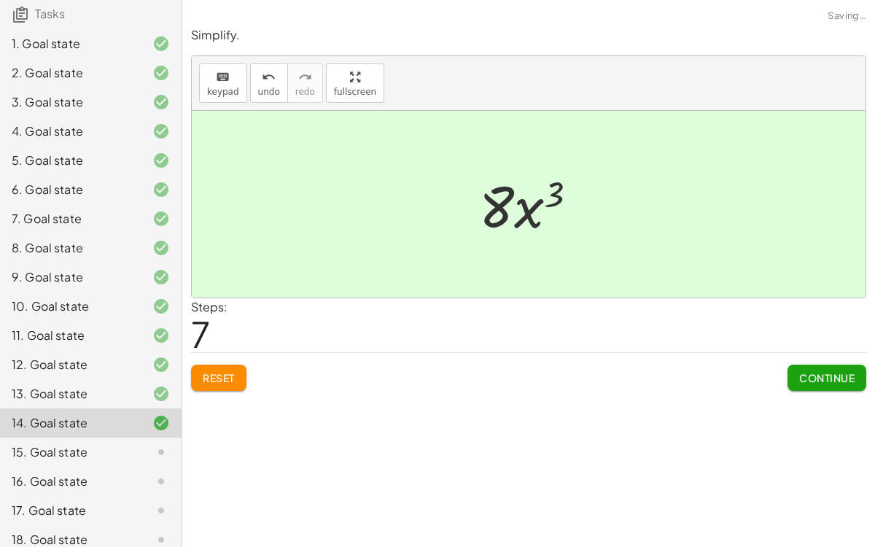
click at [829, 373] on span "Continue" at bounding box center [826, 377] width 55 height 13
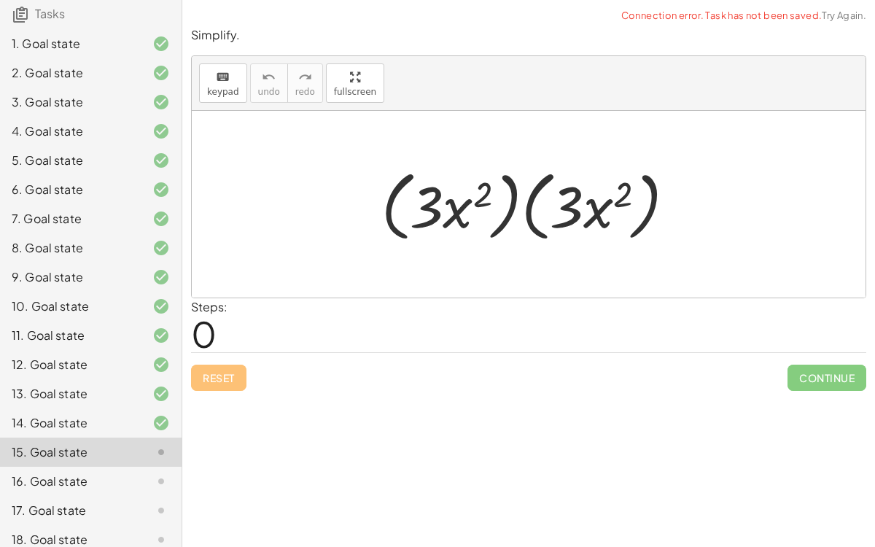
click at [510, 220] on div at bounding box center [534, 205] width 321 height 84
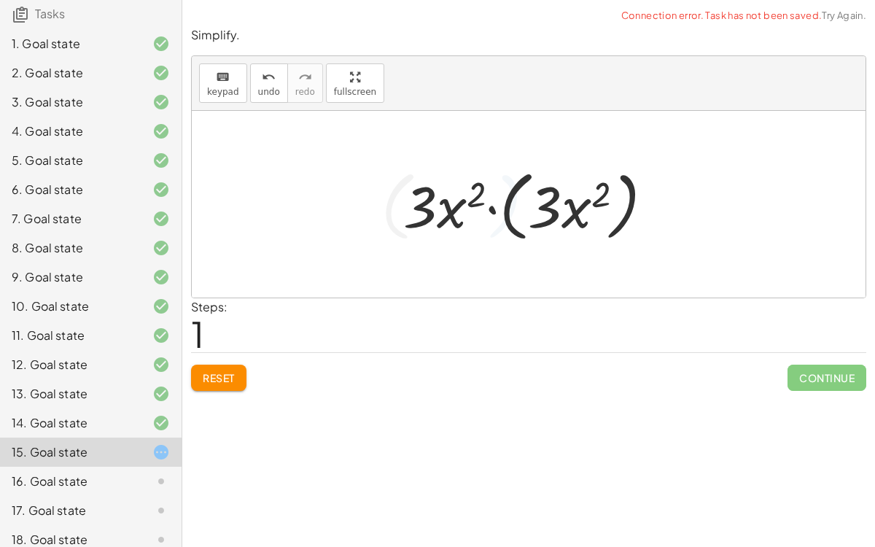
click at [508, 220] on div at bounding box center [534, 205] width 276 height 84
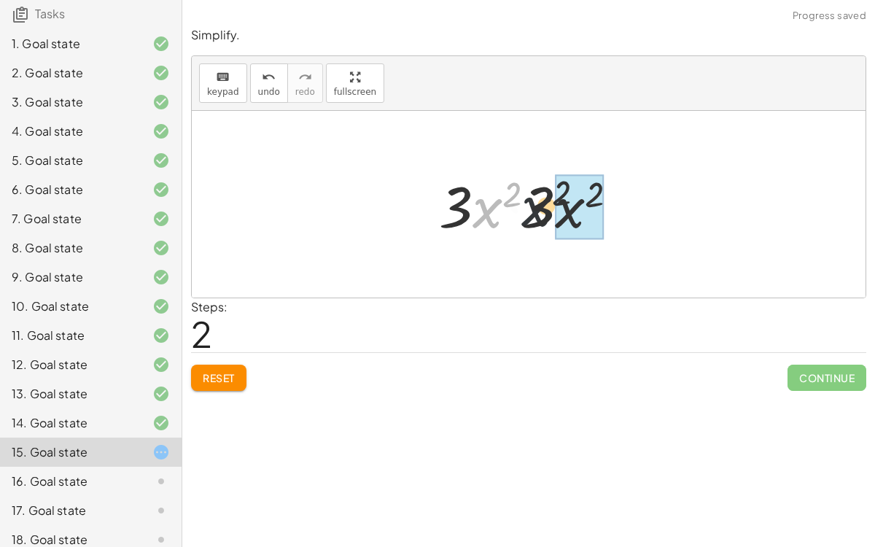
drag, startPoint x: 482, startPoint y: 214, endPoint x: 561, endPoint y: 216, distance: 79.5
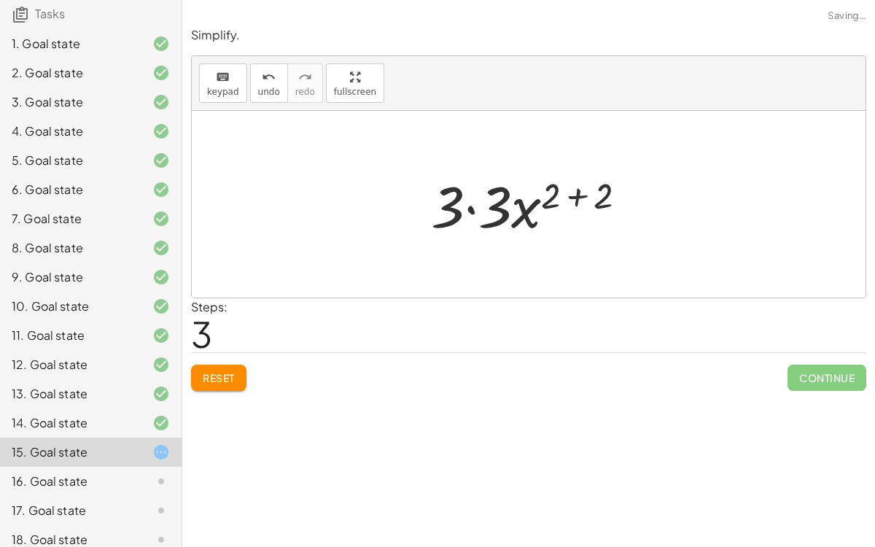
click at [578, 196] on div at bounding box center [535, 204] width 222 height 75
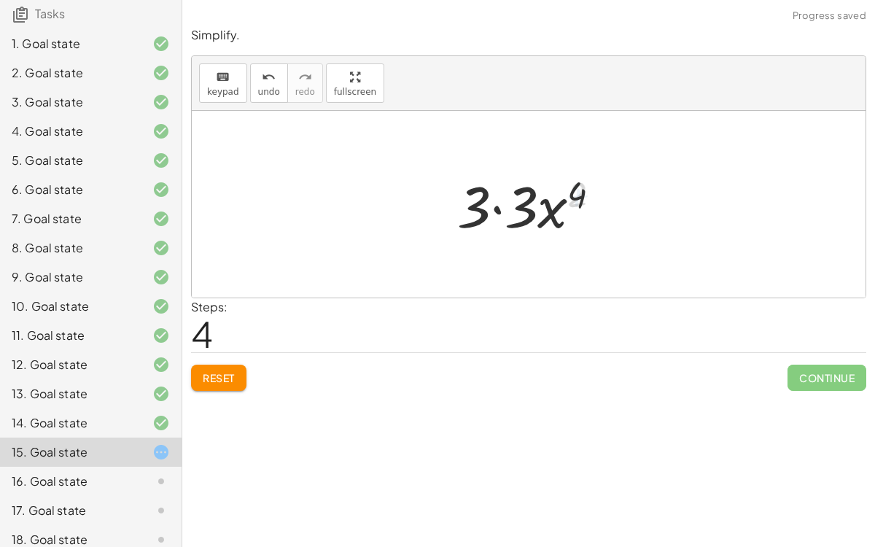
click at [501, 208] on div at bounding box center [535, 204] width 170 height 75
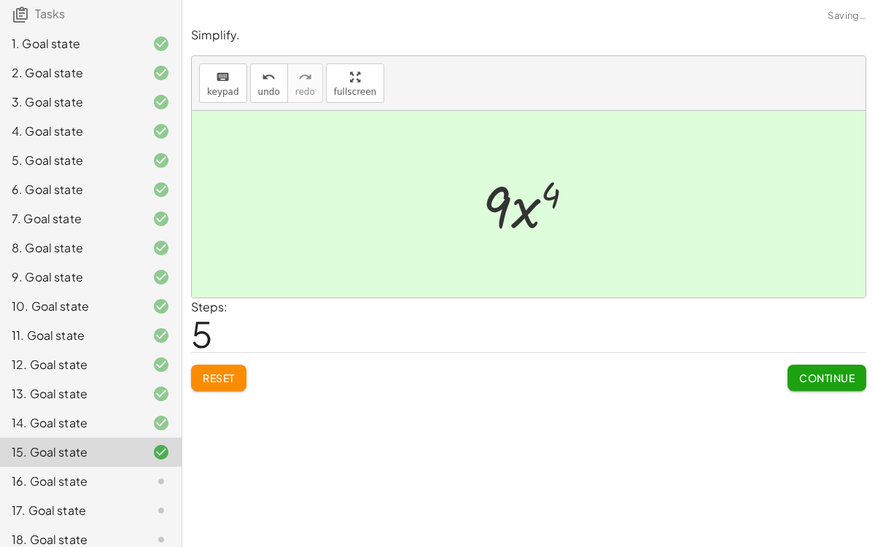
click at [835, 373] on span "Continue" at bounding box center [826, 377] width 55 height 13
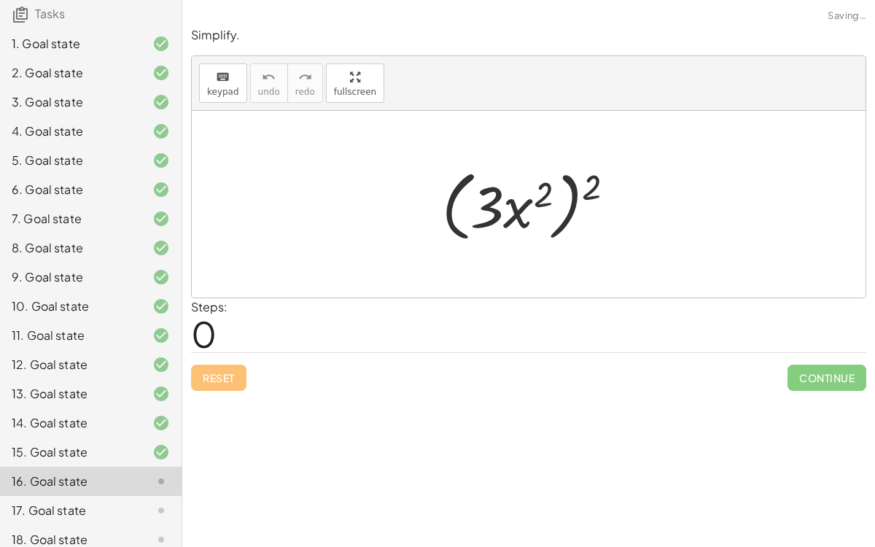
click at [569, 217] on div at bounding box center [535, 205] width 200 height 84
click at [564, 211] on div at bounding box center [535, 205] width 200 height 84
click at [567, 209] on div at bounding box center [535, 205] width 200 height 84
drag, startPoint x: 515, startPoint y: 208, endPoint x: 533, endPoint y: 212, distance: 18.7
click at [533, 212] on div at bounding box center [535, 205] width 200 height 84
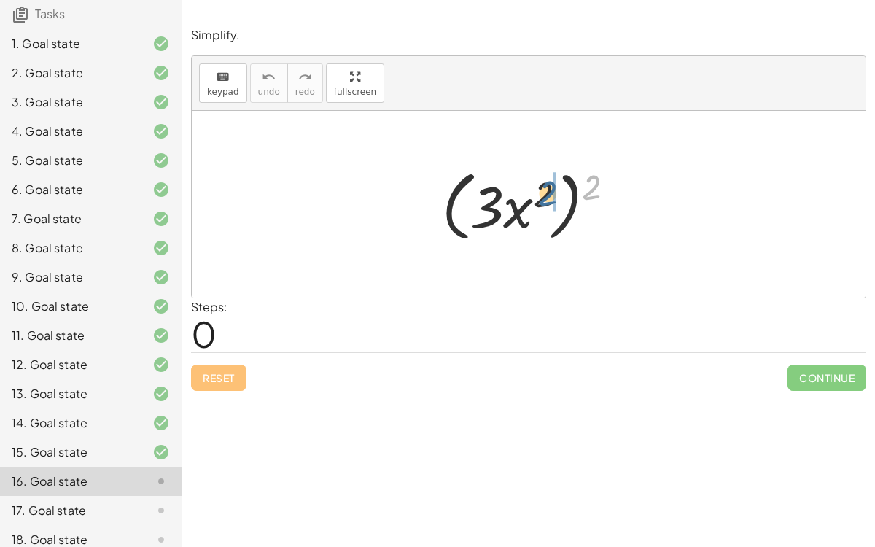
drag, startPoint x: 583, startPoint y: 190, endPoint x: 539, endPoint y: 196, distance: 45.0
click at [539, 196] on div at bounding box center [535, 205] width 200 height 84
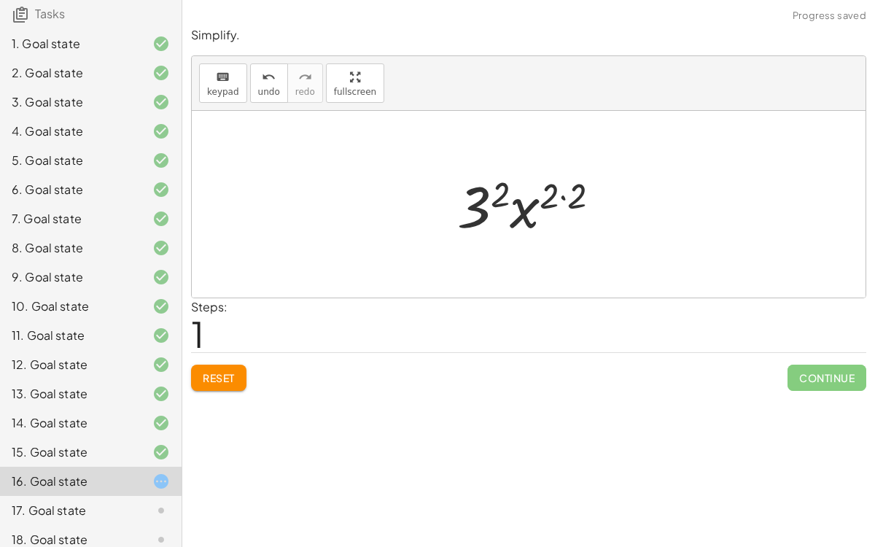
click at [563, 201] on div at bounding box center [534, 204] width 169 height 75
drag, startPoint x: 494, startPoint y: 206, endPoint x: 509, endPoint y: 203, distance: 14.7
click at [509, 203] on div at bounding box center [535, 204] width 142 height 75
click at [487, 214] on div at bounding box center [535, 204] width 142 height 75
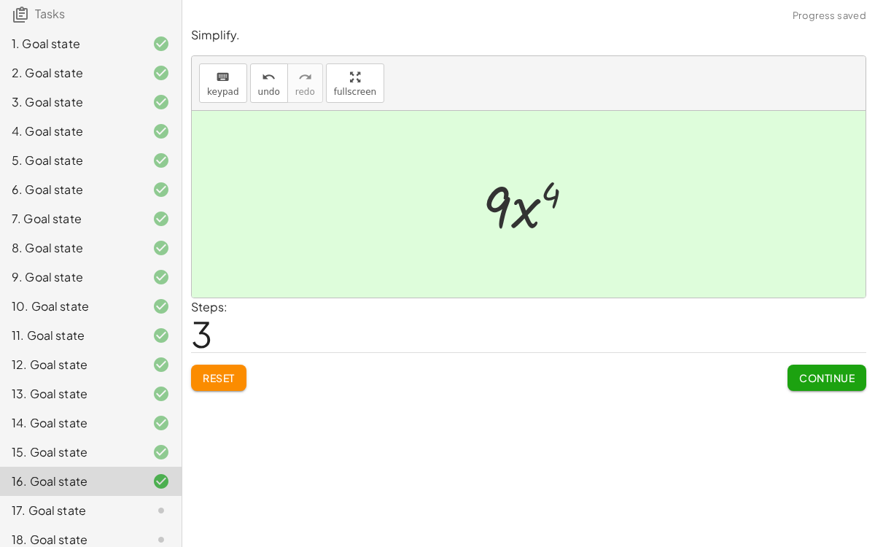
click at [803, 365] on button "Continue" at bounding box center [827, 378] width 79 height 26
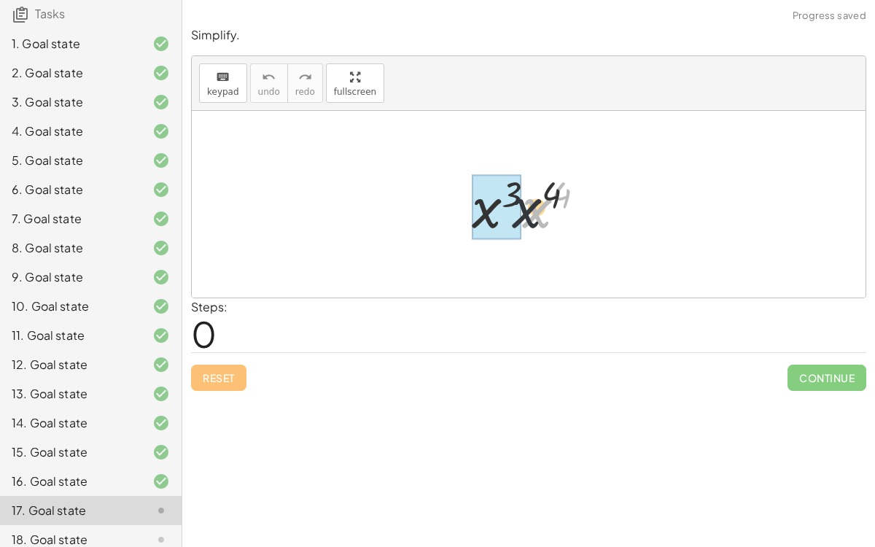
drag, startPoint x: 528, startPoint y: 206, endPoint x: 491, endPoint y: 205, distance: 37.2
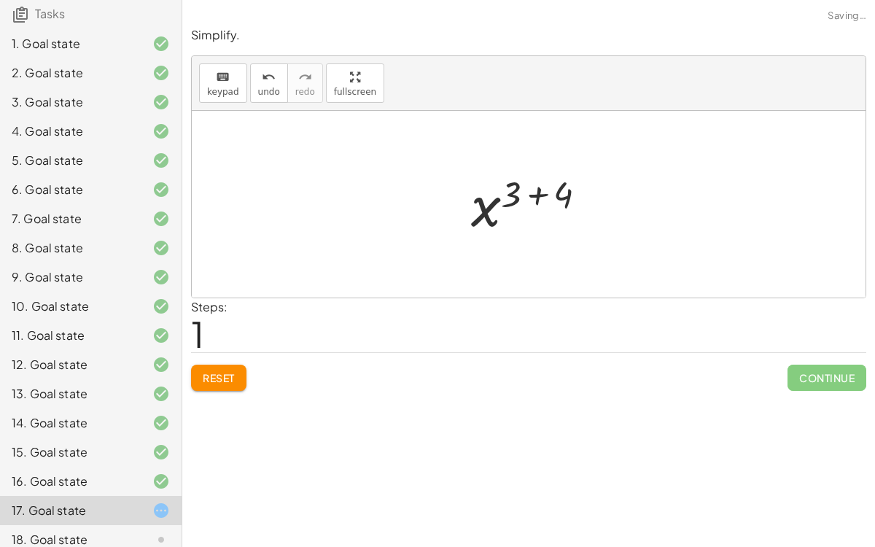
click at [537, 196] on div at bounding box center [535, 204] width 142 height 72
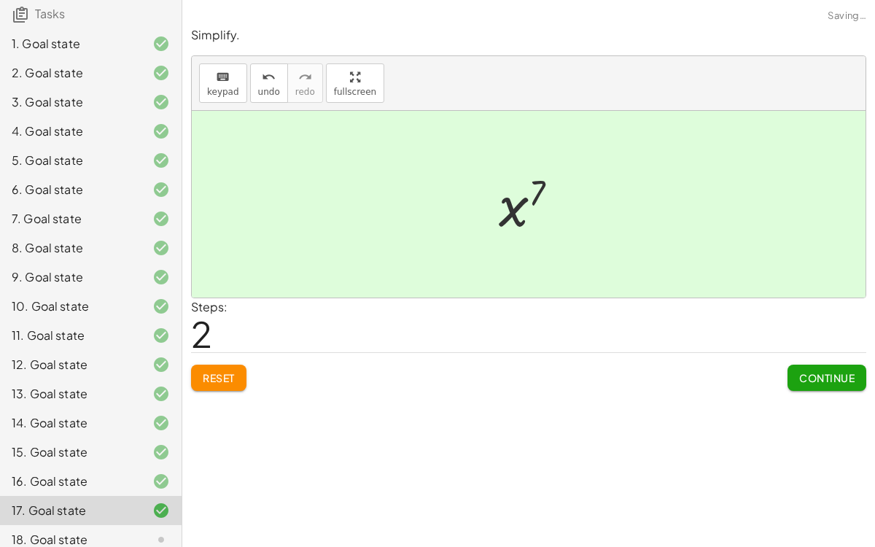
click at [812, 379] on span "Continue" at bounding box center [826, 377] width 55 height 13
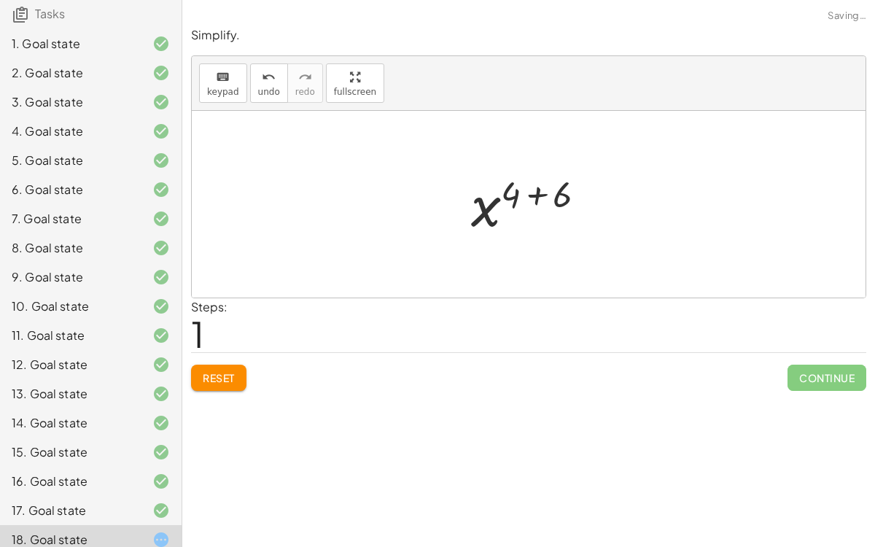
click at [529, 193] on div at bounding box center [534, 204] width 141 height 72
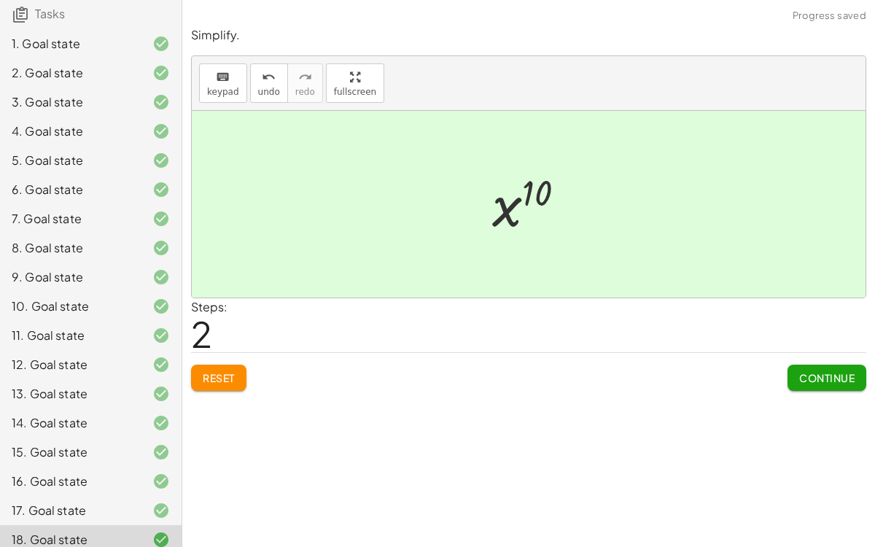
click at [799, 371] on span "Continue" at bounding box center [826, 377] width 55 height 13
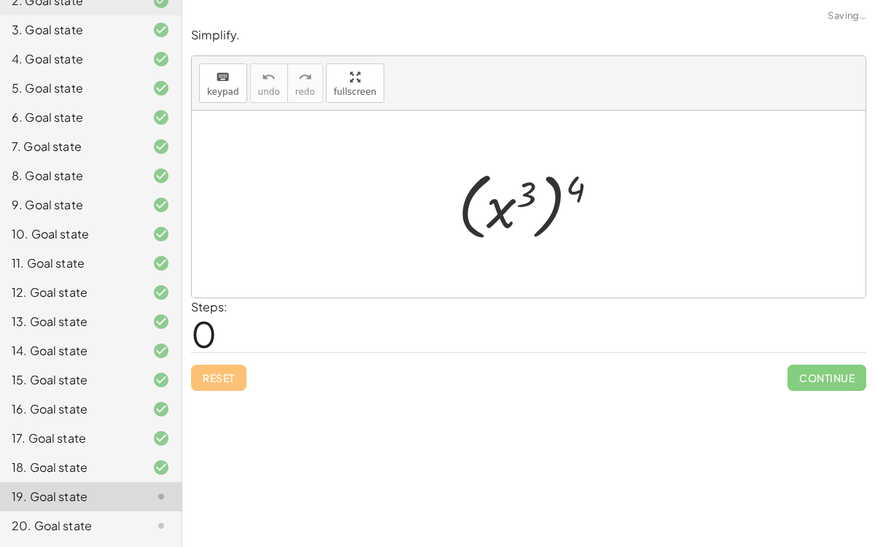
scroll to position [203, 0]
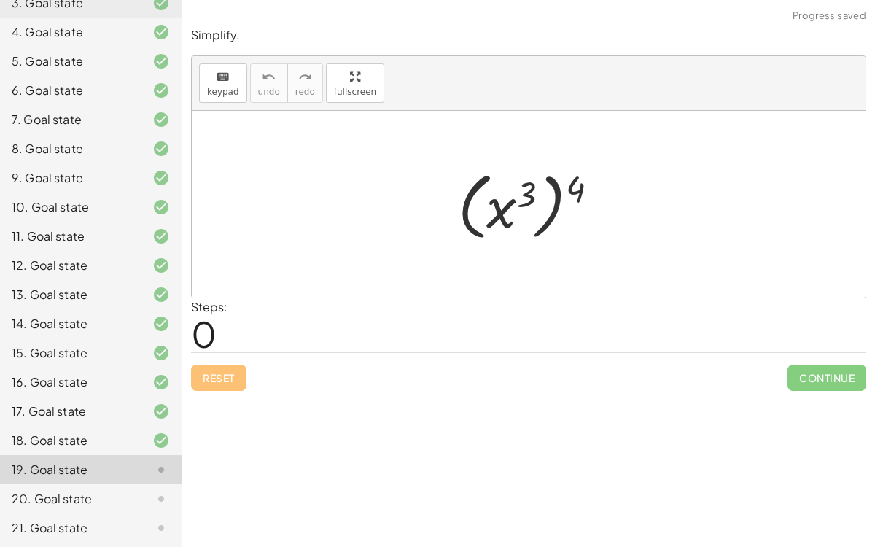
click at [113, 466] on div "19. Goal state" at bounding box center [70, 470] width 117 height 18
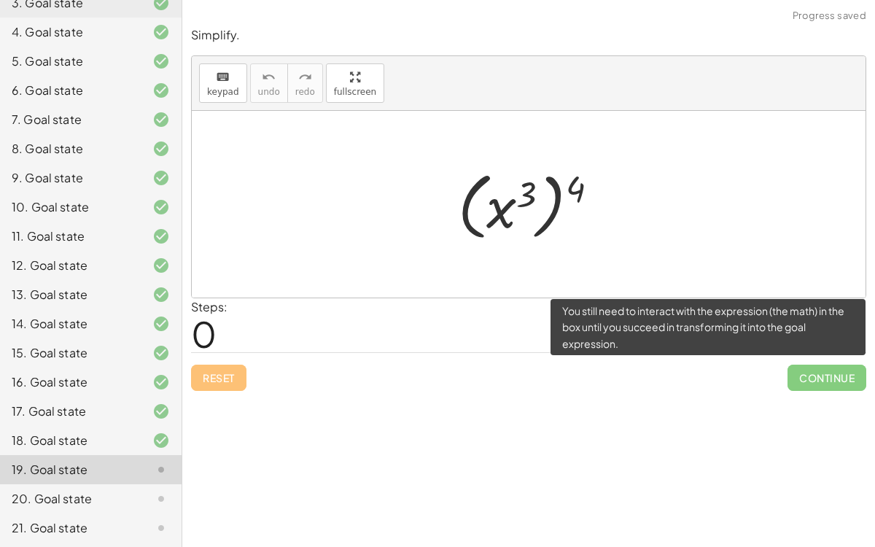
click at [809, 379] on span "Continue" at bounding box center [827, 378] width 79 height 26
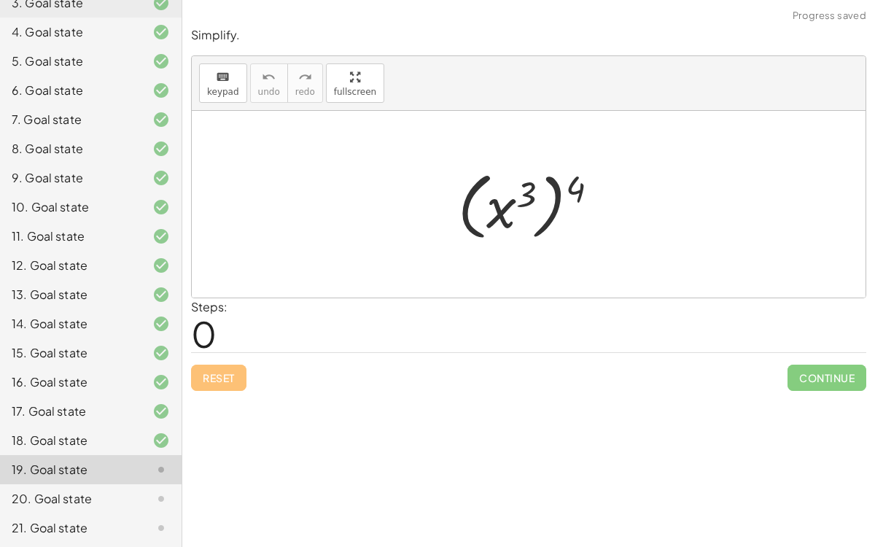
click at [91, 475] on div "19. Goal state" at bounding box center [70, 470] width 117 height 18
click at [56, 469] on div "19. Goal state" at bounding box center [70, 470] width 117 height 18
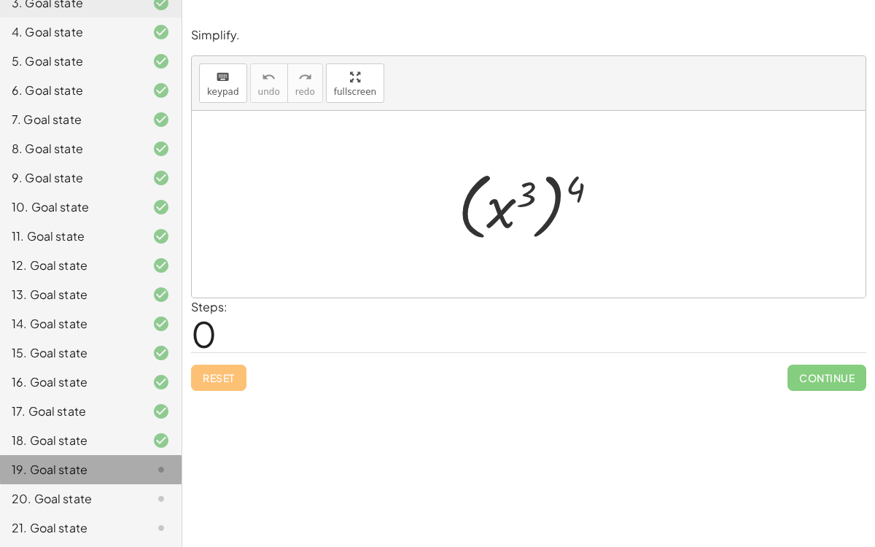
click at [56, 469] on div "19. Goal state" at bounding box center [70, 470] width 117 height 18
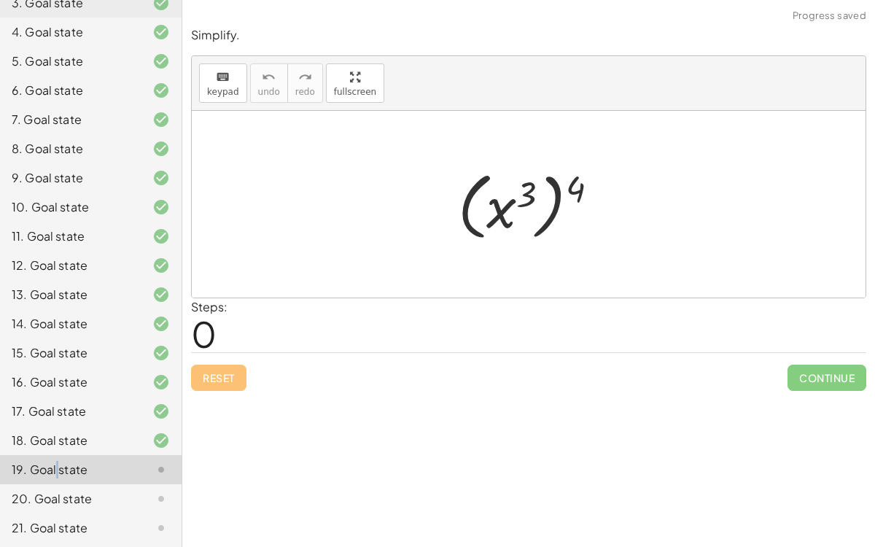
click at [553, 204] on div at bounding box center [534, 204] width 167 height 81
click at [529, 190] on div at bounding box center [534, 204] width 167 height 81
click at [76, 473] on div "19. Goal state" at bounding box center [70, 470] width 117 height 18
click at [246, 451] on div "Simplify. keyboard keypad undo undo redo redo fullscreen · x 5 · x 7 · 1 · x ( …" at bounding box center [528, 273] width 693 height 547
click at [536, 190] on div at bounding box center [534, 204] width 167 height 81
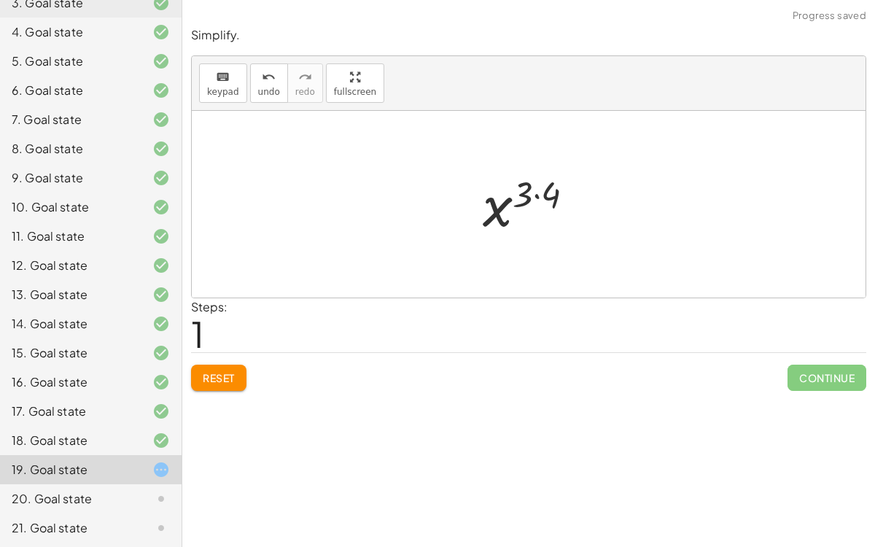
click at [532, 193] on div at bounding box center [533, 204] width 117 height 72
click at [540, 200] on div at bounding box center [533, 204] width 117 height 72
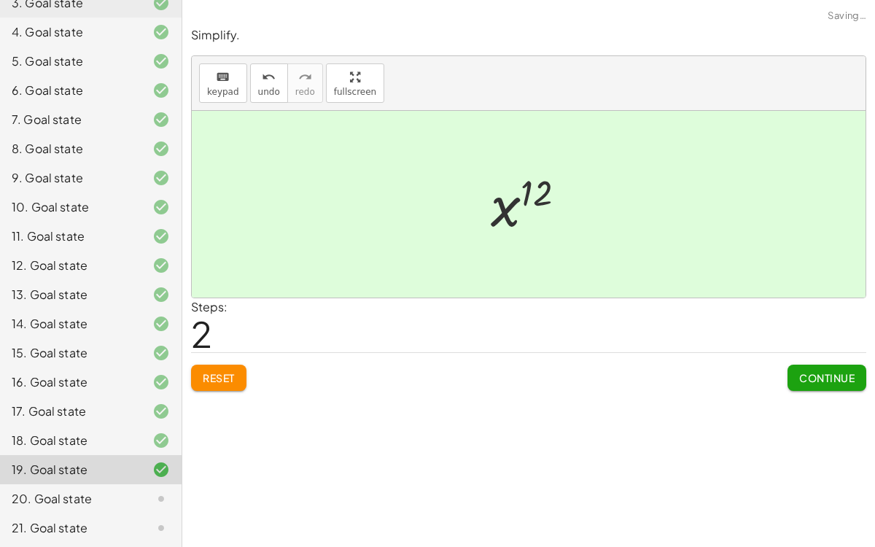
click at [860, 371] on button "Continue" at bounding box center [827, 378] width 79 height 26
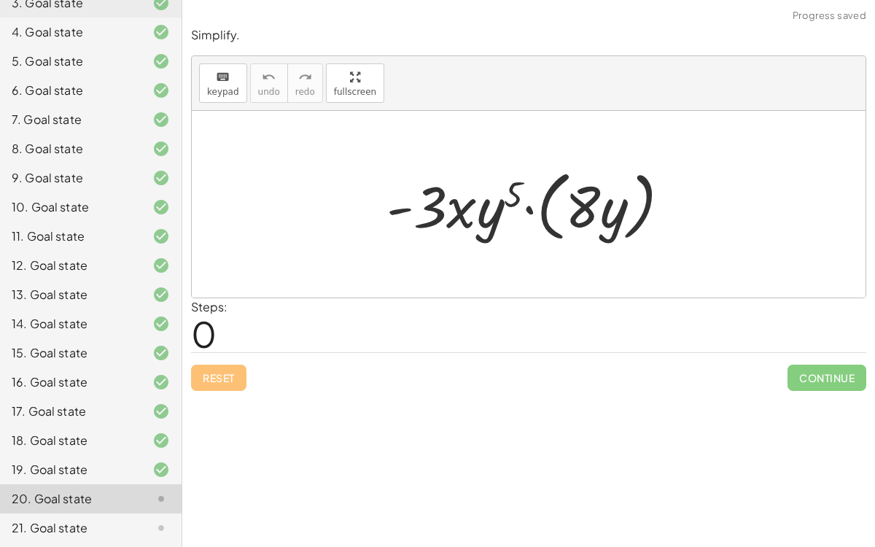
click at [541, 211] on div at bounding box center [534, 205] width 311 height 84
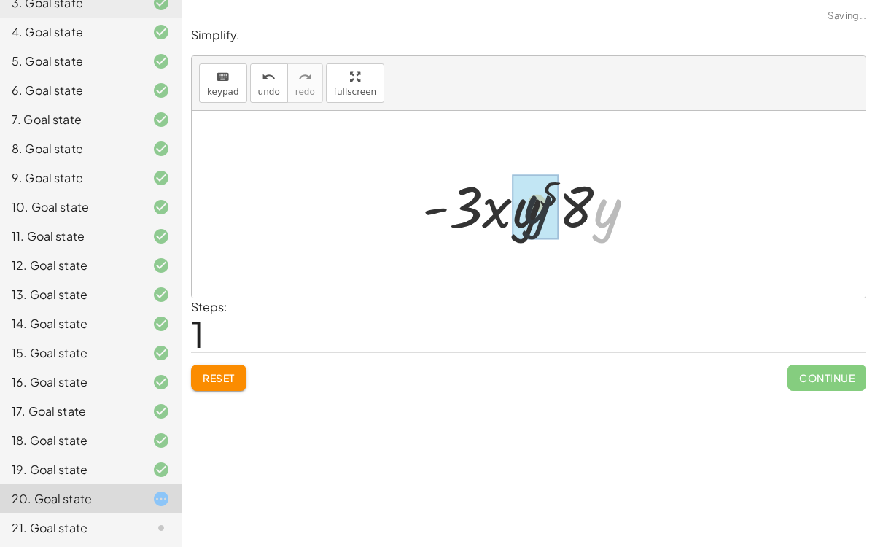
drag, startPoint x: 604, startPoint y: 214, endPoint x: 521, endPoint y: 211, distance: 83.9
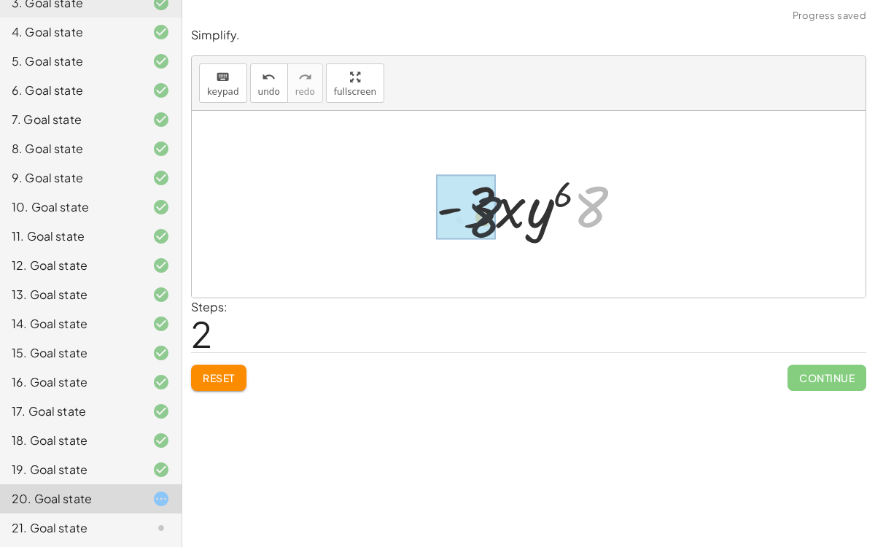
drag, startPoint x: 580, startPoint y: 207, endPoint x: 454, endPoint y: 214, distance: 127.1
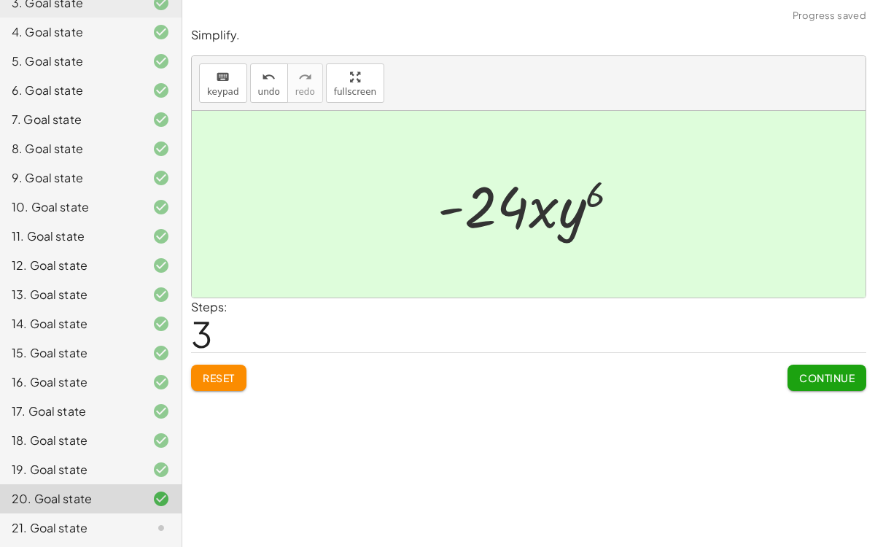
click at [797, 368] on button "Continue" at bounding box center [827, 378] width 79 height 26
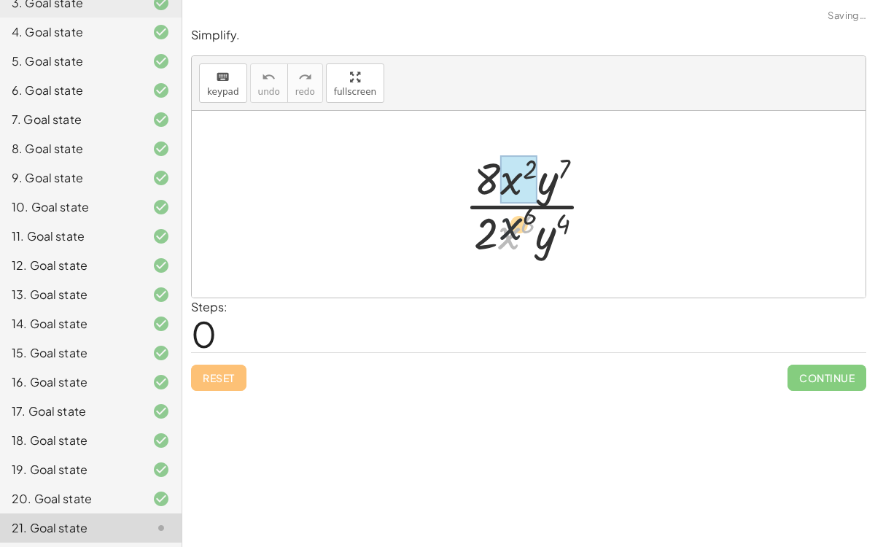
drag, startPoint x: 508, startPoint y: 235, endPoint x: 513, endPoint y: 191, distance: 44.0
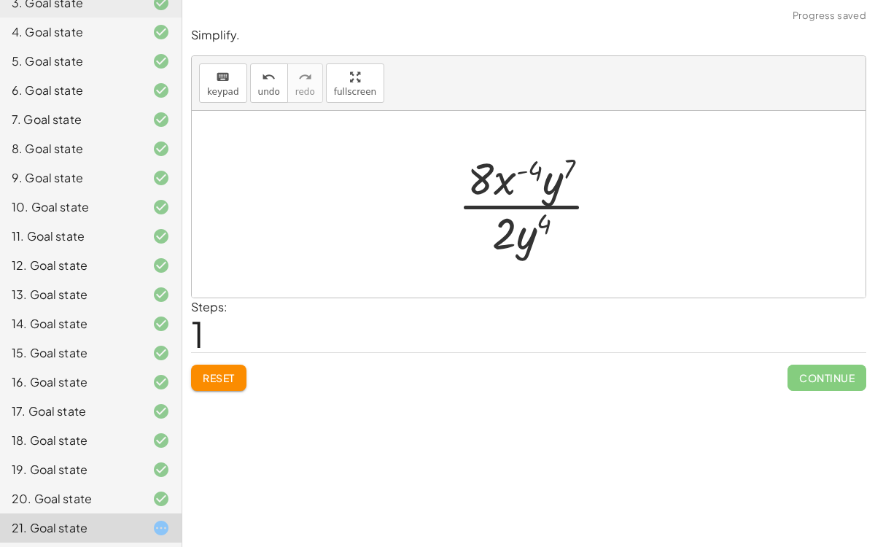
click at [240, 376] on button "Reset" at bounding box center [218, 378] width 55 height 26
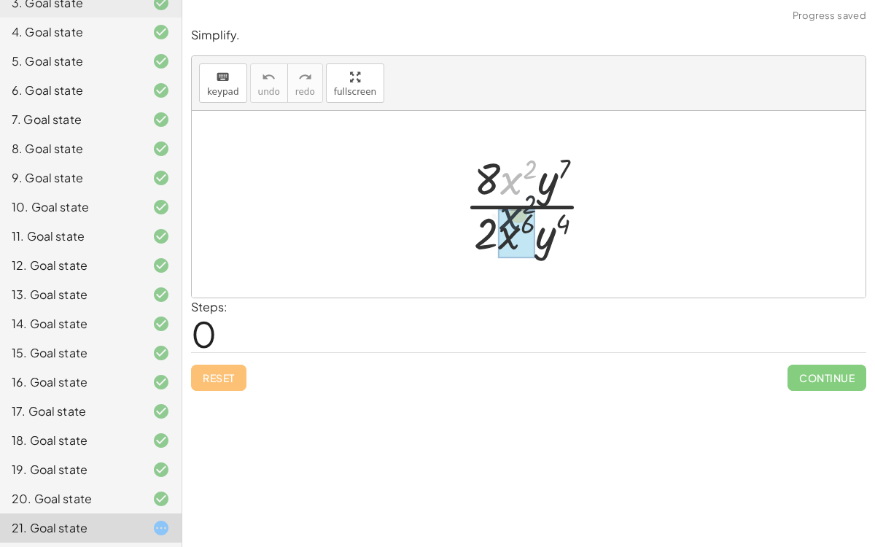
drag, startPoint x: 513, startPoint y: 190, endPoint x: 511, endPoint y: 216, distance: 26.3
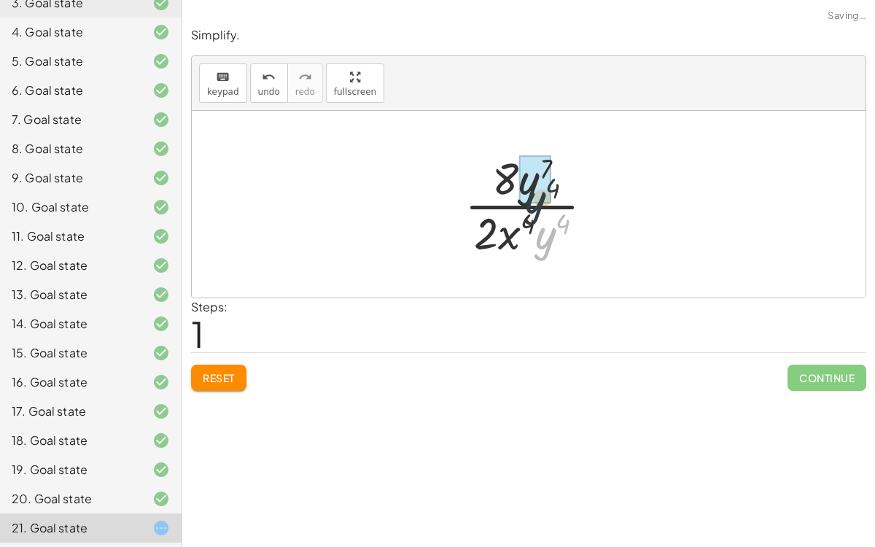
drag, startPoint x: 549, startPoint y: 230, endPoint x: 534, endPoint y: 185, distance: 46.8
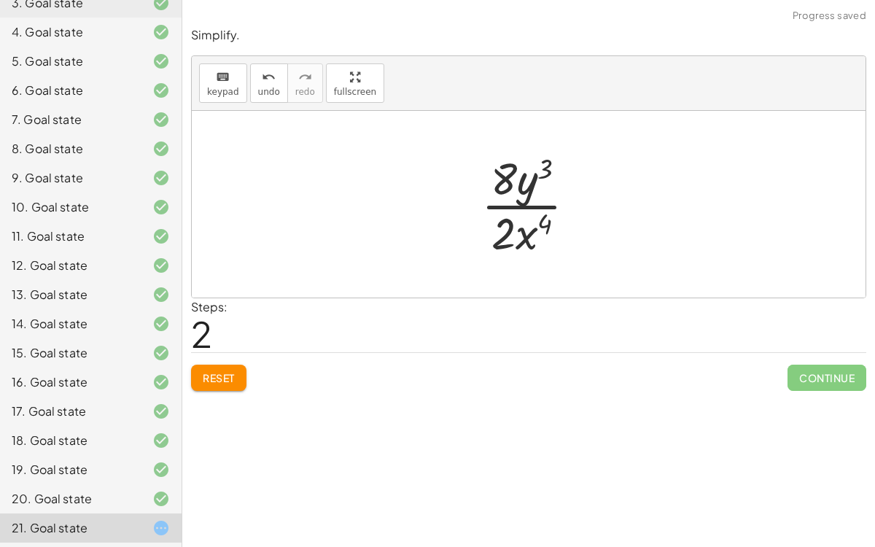
click at [531, 209] on div at bounding box center [534, 204] width 121 height 112
drag, startPoint x: 525, startPoint y: 239, endPoint x: 522, endPoint y: 209, distance: 30.8
click at [522, 209] on div at bounding box center [534, 204] width 121 height 112
drag, startPoint x: 524, startPoint y: 186, endPoint x: 525, endPoint y: 227, distance: 40.8
click at [525, 227] on div at bounding box center [534, 204] width 121 height 112
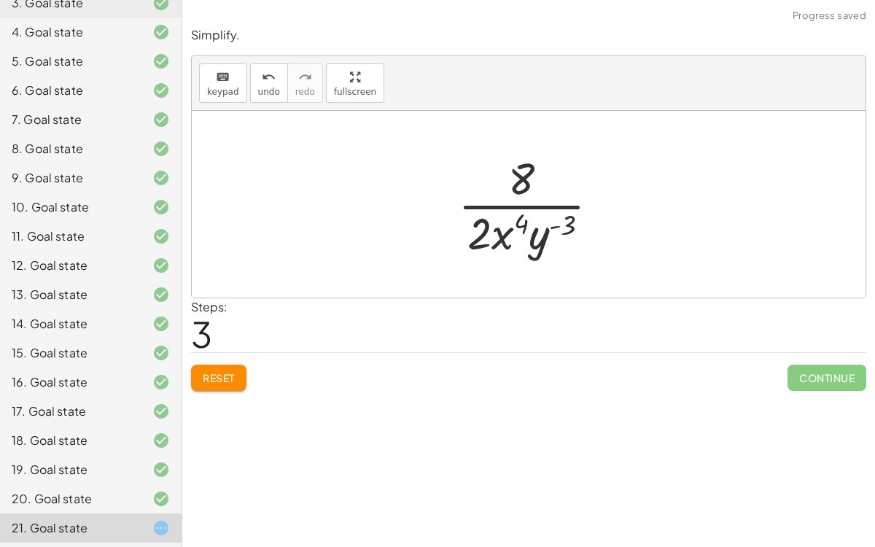
click at [217, 378] on span "Reset" at bounding box center [219, 377] width 32 height 13
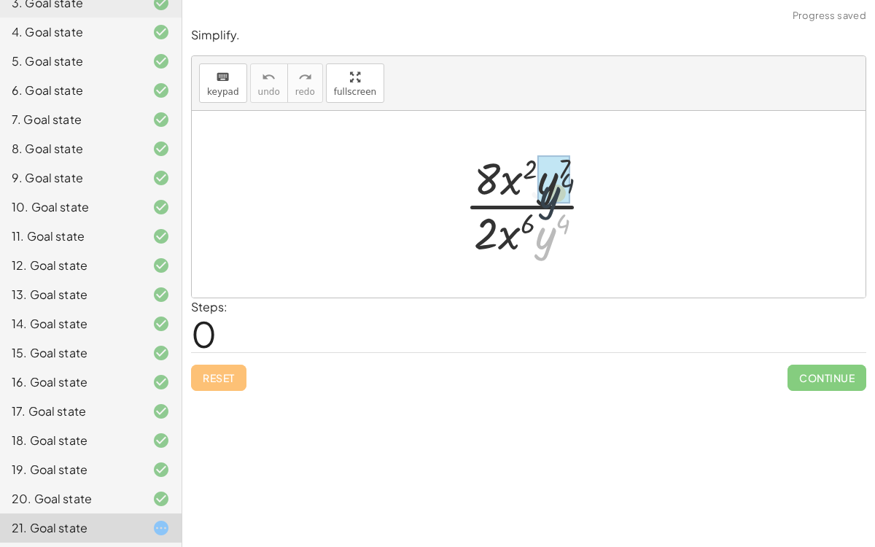
drag, startPoint x: 543, startPoint y: 243, endPoint x: 548, endPoint y: 201, distance: 42.6
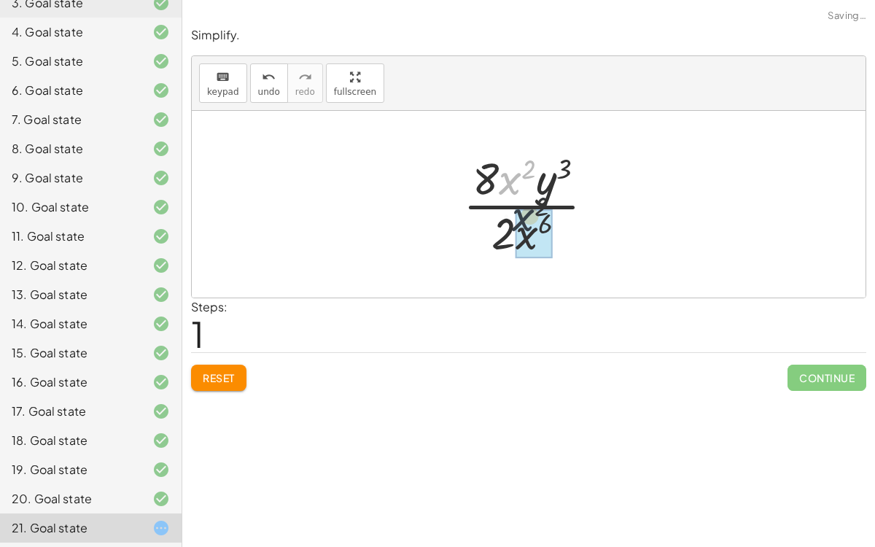
drag, startPoint x: 516, startPoint y: 190, endPoint x: 530, endPoint y: 230, distance: 43.1
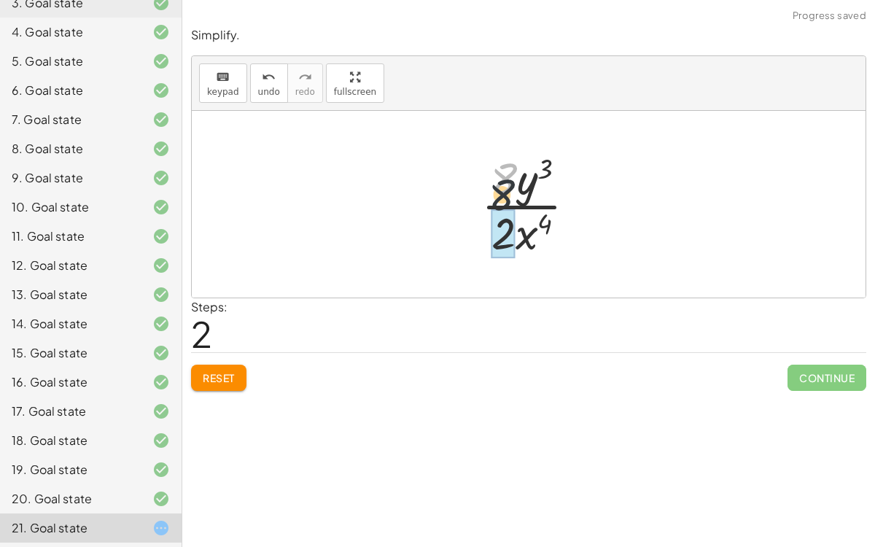
drag, startPoint x: 505, startPoint y: 189, endPoint x: 503, endPoint y: 227, distance: 38.0
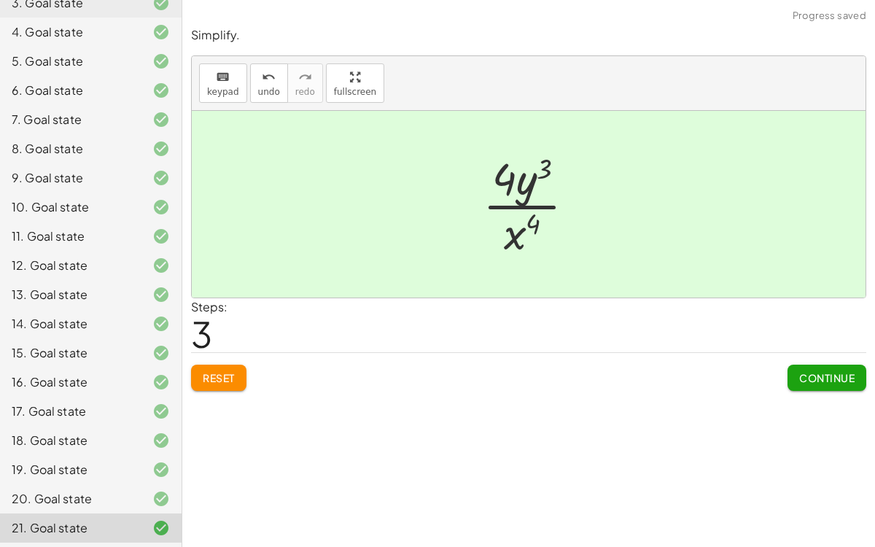
click at [817, 385] on button "Continue" at bounding box center [827, 378] width 79 height 26
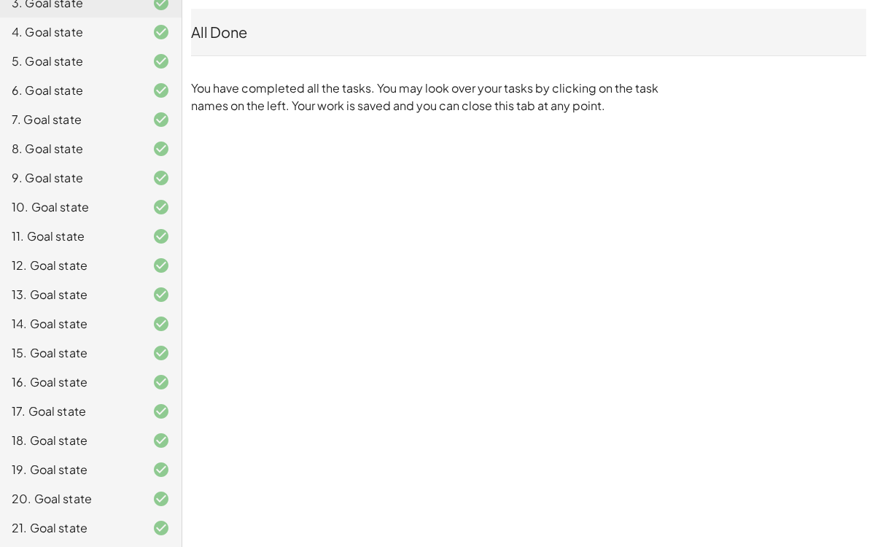
scroll to position [0, 0]
